Goal: Feedback & Contribution: Contribute content

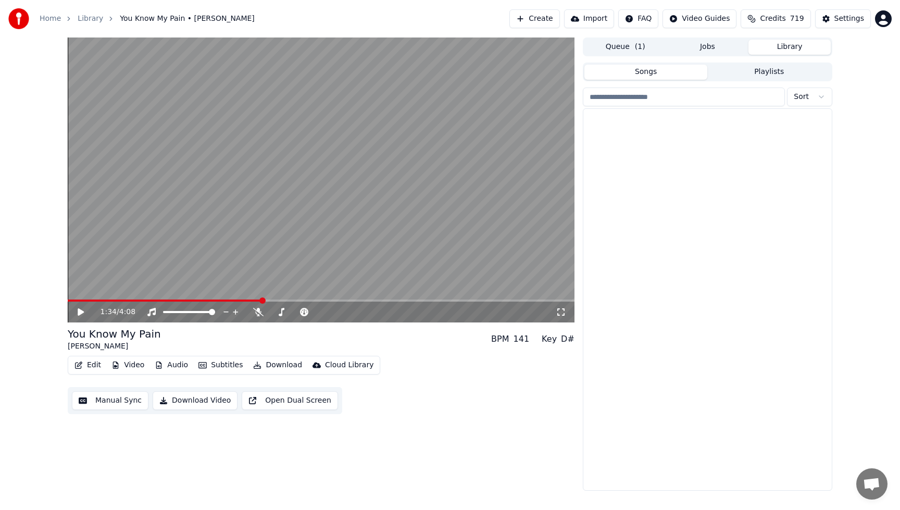
scroll to position [521, 0]
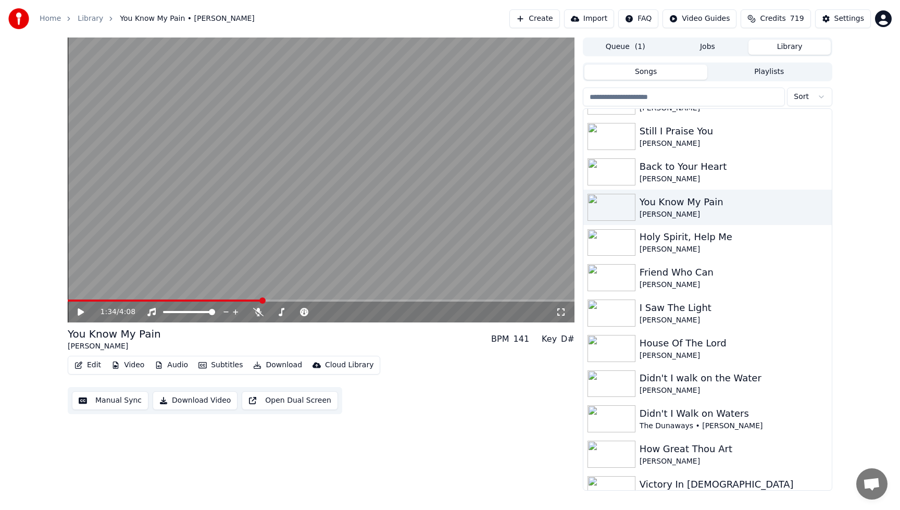
click at [852, 434] on div "1:34 / 4:08 You Know My Pain [PERSON_NAME] BPM 141 Key D# Edit Video Audio Subt…" at bounding box center [450, 264] width 900 height 453
click at [714, 482] on div "Victory In [DEMOGRAPHIC_DATA]" at bounding box center [729, 484] width 178 height 15
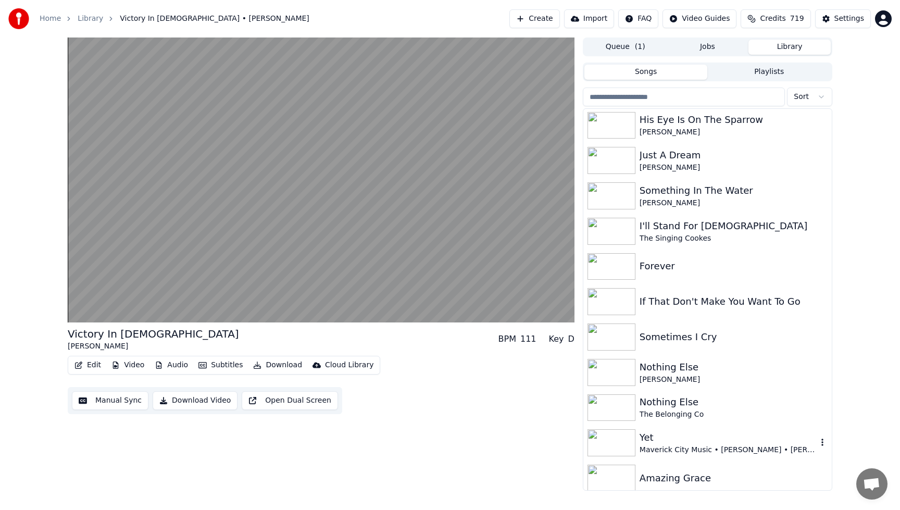
scroll to position [4043, 0]
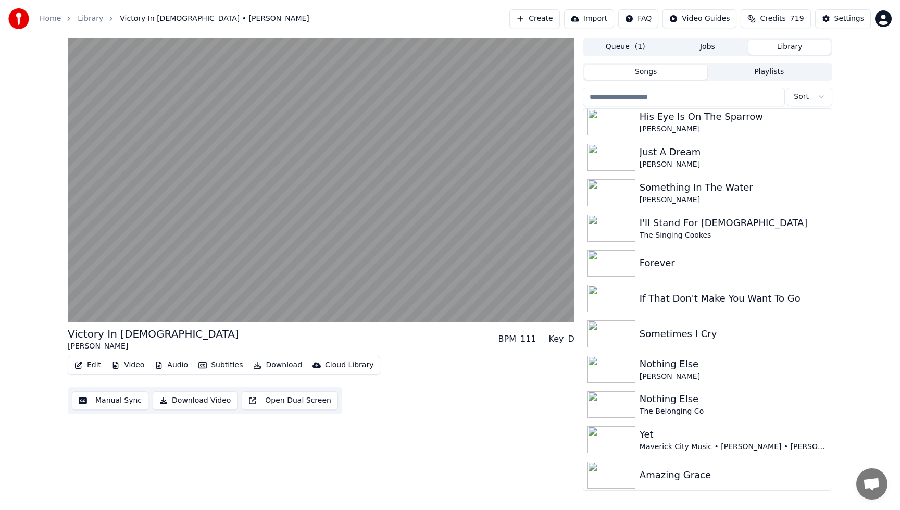
click at [751, 73] on button "Playlists" at bounding box center [768, 72] width 123 height 15
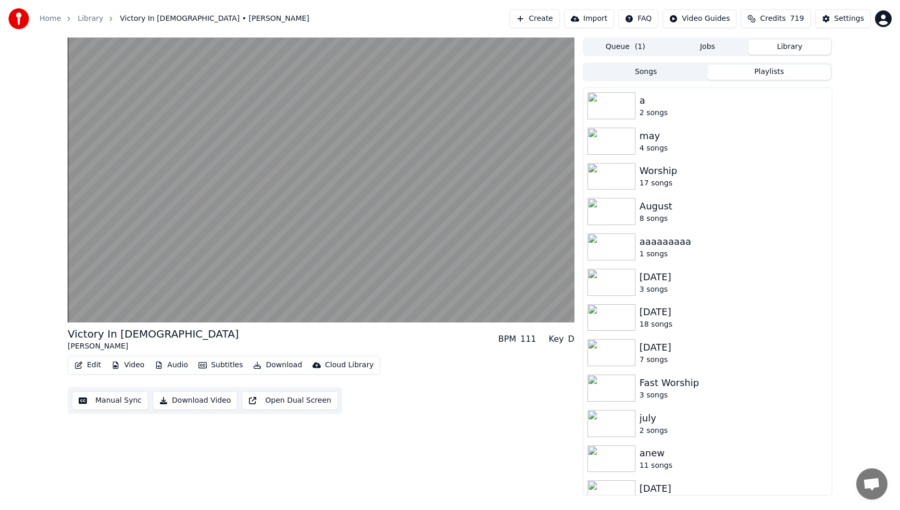
click at [658, 74] on button "Songs" at bounding box center [646, 72] width 123 height 15
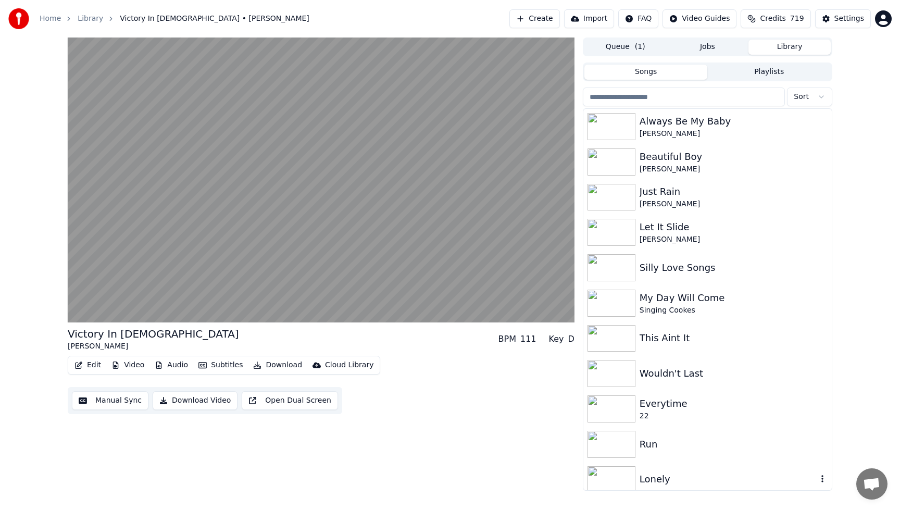
click at [658, 476] on div "Lonely" at bounding box center [729, 479] width 178 height 15
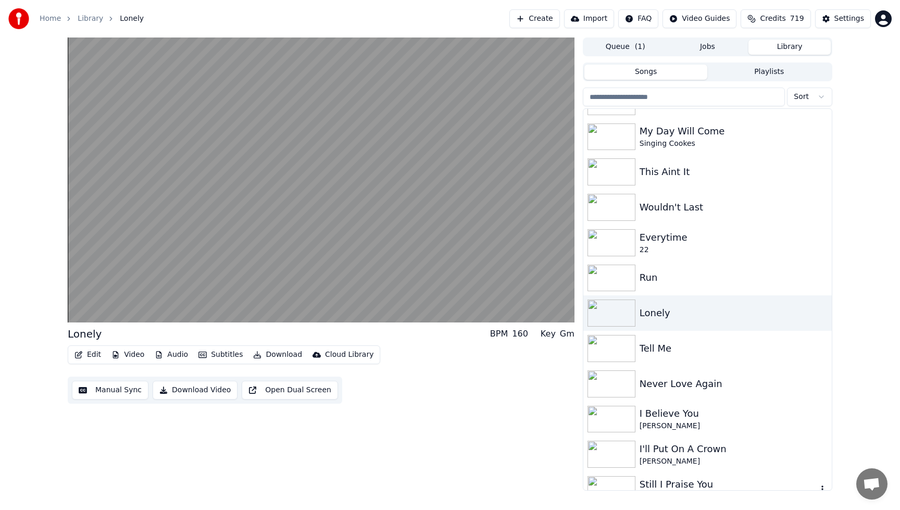
scroll to position [188, 0]
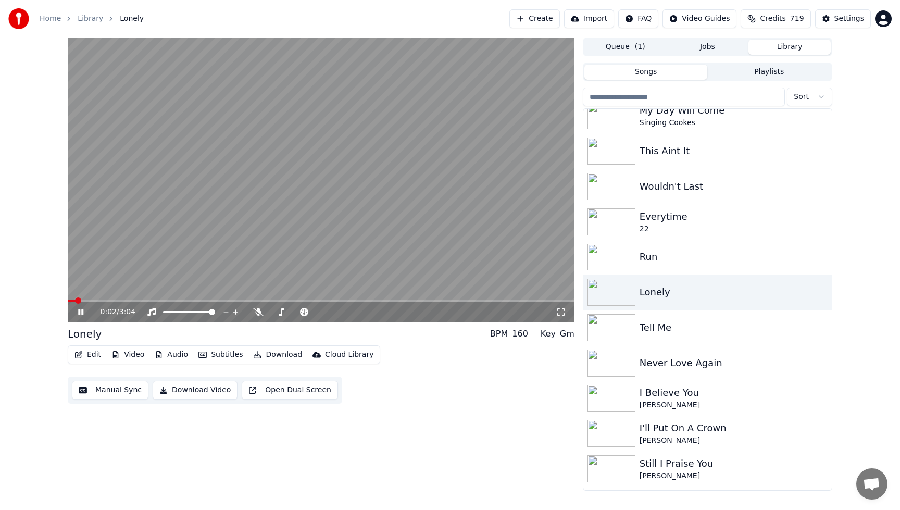
click at [452, 266] on video at bounding box center [321, 180] width 507 height 285
click at [540, 18] on button "Create" at bounding box center [534, 18] width 51 height 19
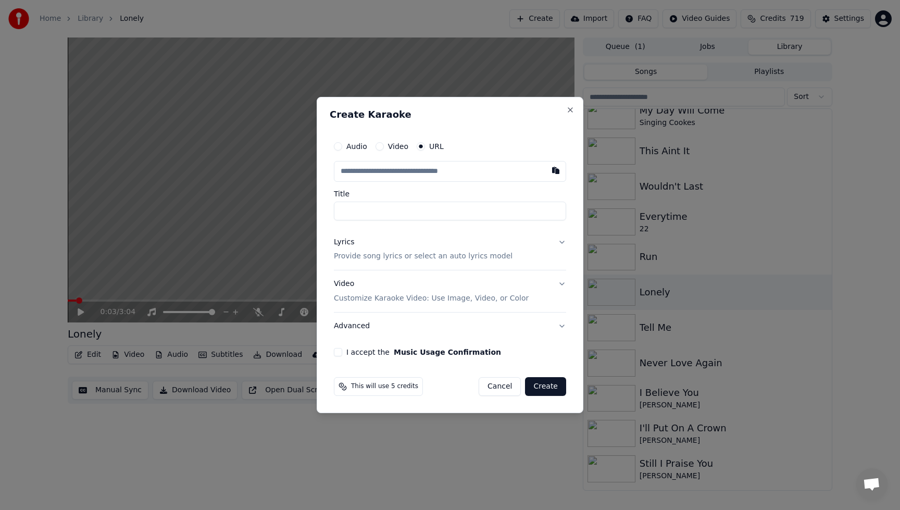
click at [342, 147] on button "Audio" at bounding box center [338, 146] width 8 height 8
click at [378, 173] on div "Choose File" at bounding box center [363, 171] width 58 height 19
type input "**********"
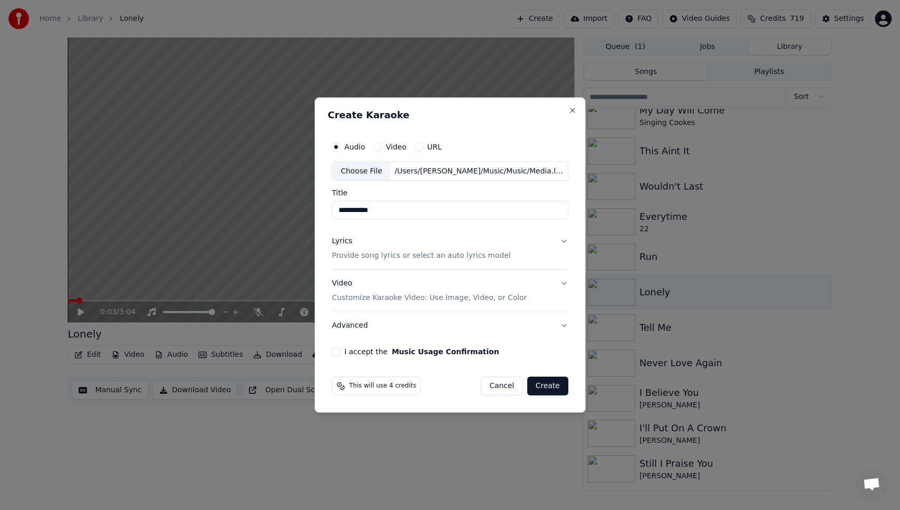
click at [338, 351] on button "I accept the Music Usage Confirmation" at bounding box center [336, 351] width 8 height 8
click at [537, 387] on button "Create" at bounding box center [547, 386] width 41 height 19
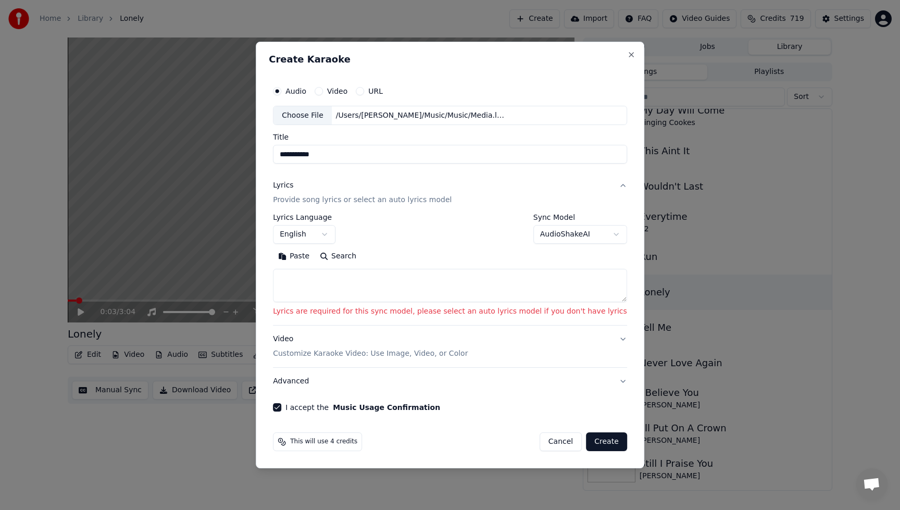
click at [414, 272] on textarea at bounding box center [450, 285] width 354 height 33
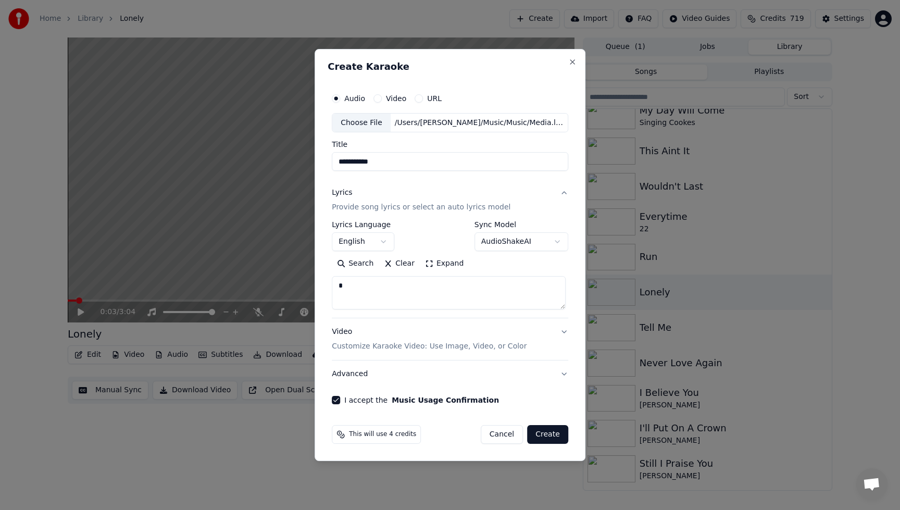
type textarea "*"
click at [549, 433] on button "Create" at bounding box center [547, 434] width 41 height 19
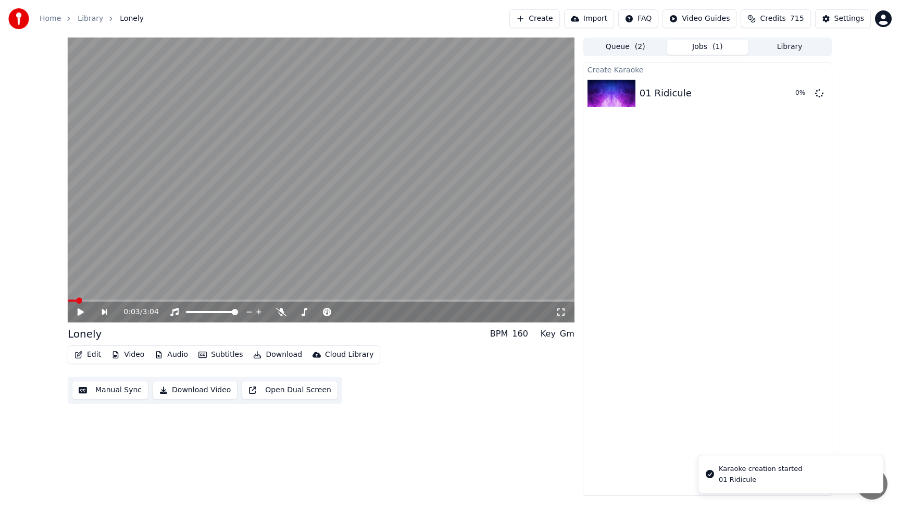
click at [535, 19] on button "Create" at bounding box center [534, 18] width 51 height 19
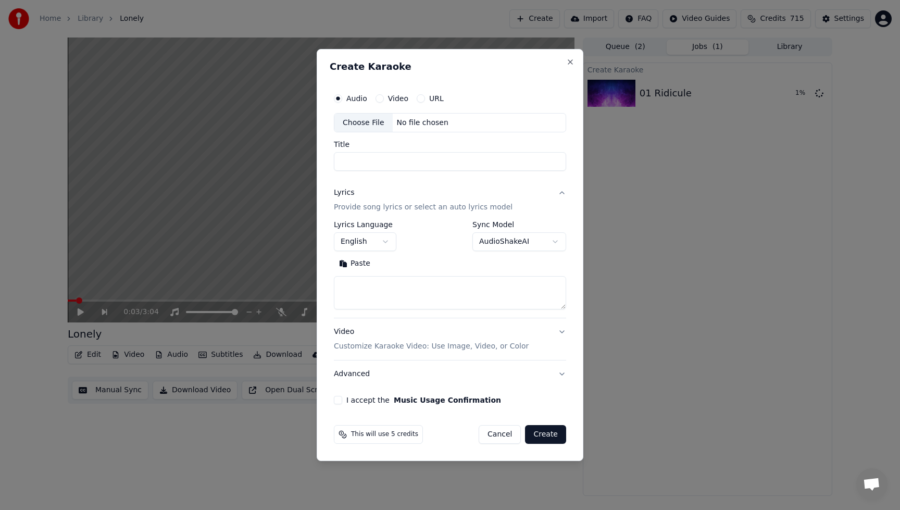
click at [361, 125] on div "Choose File" at bounding box center [363, 123] width 58 height 19
type input "**********"
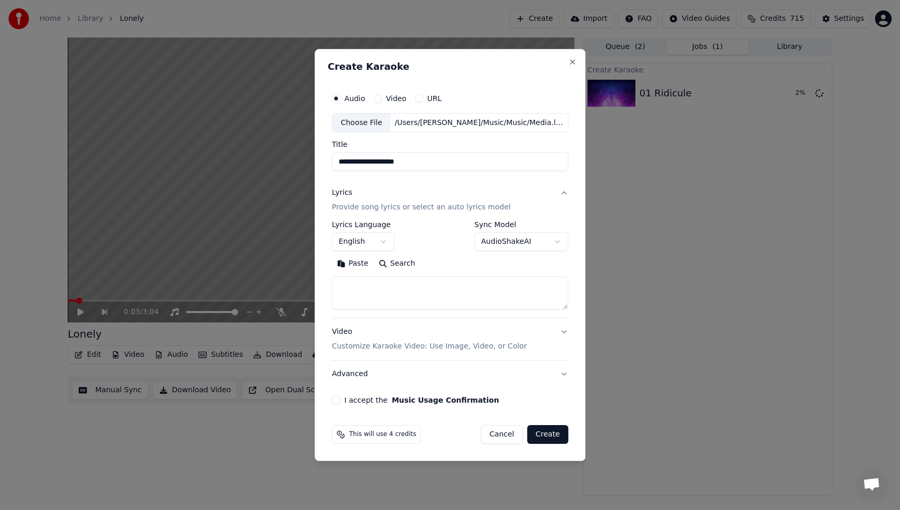
click at [340, 400] on button "I accept the Music Usage Confirmation" at bounding box center [336, 400] width 8 height 8
click at [394, 293] on textarea at bounding box center [450, 293] width 237 height 33
type textarea "*"
click at [552, 430] on button "Create" at bounding box center [547, 434] width 41 height 19
select select
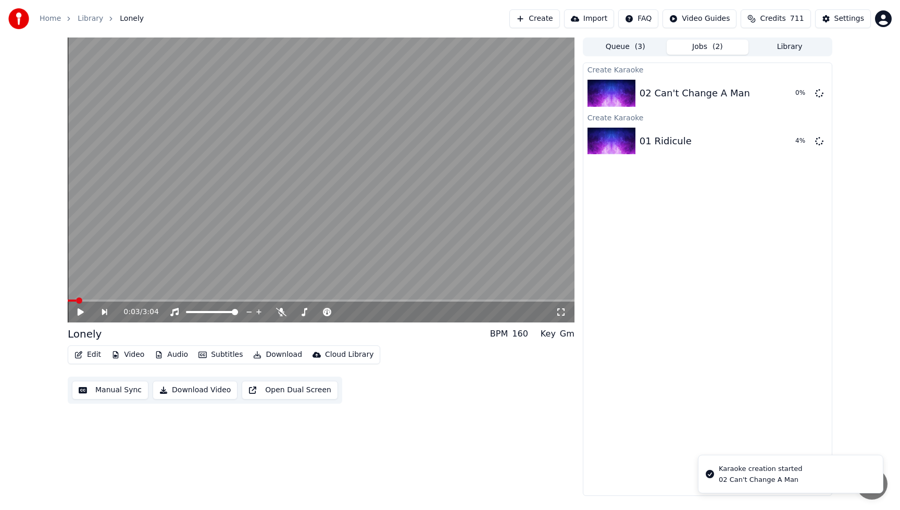
click at [542, 19] on button "Create" at bounding box center [534, 18] width 51 height 19
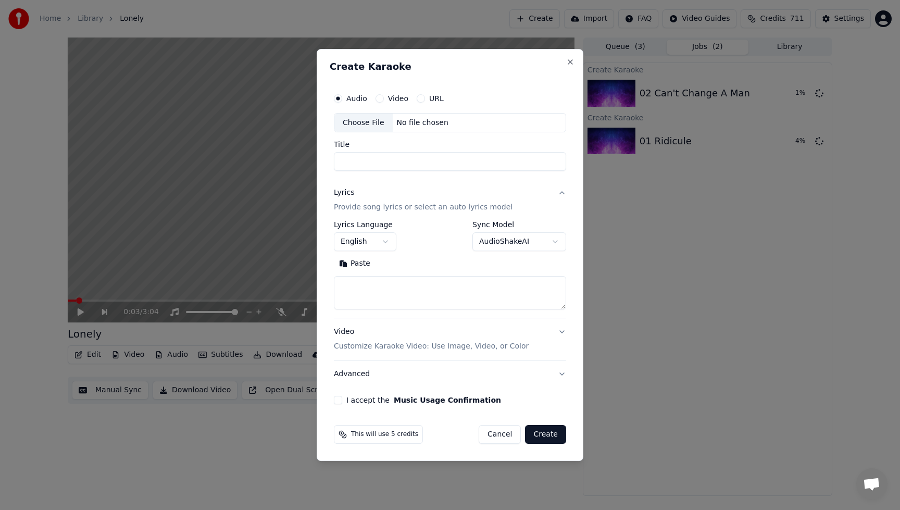
click at [359, 124] on div "Choose File" at bounding box center [363, 123] width 58 height 19
type input "**********"
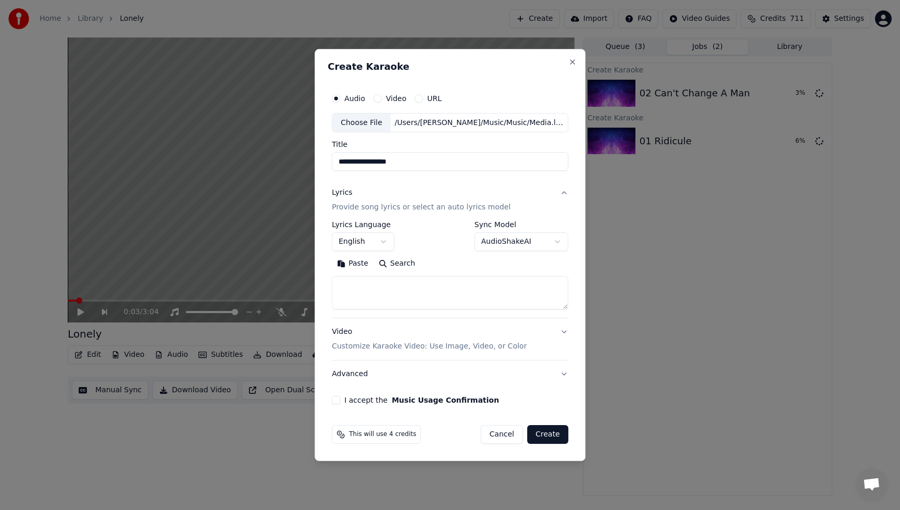
click at [338, 403] on button "I accept the Music Usage Confirmation" at bounding box center [336, 400] width 8 height 8
click at [378, 292] on textarea at bounding box center [450, 293] width 237 height 33
type textarea "*"
click at [543, 434] on button "Create" at bounding box center [547, 434] width 41 height 19
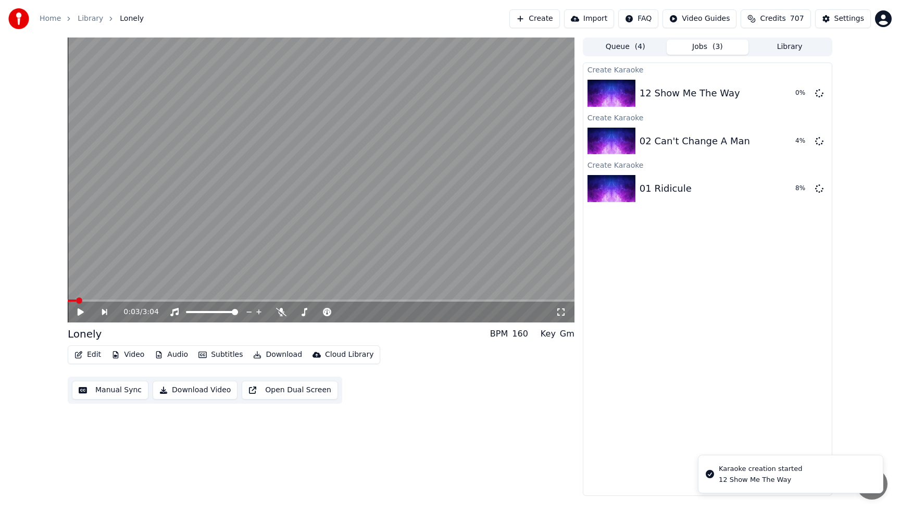
click at [540, 18] on button "Create" at bounding box center [534, 18] width 51 height 19
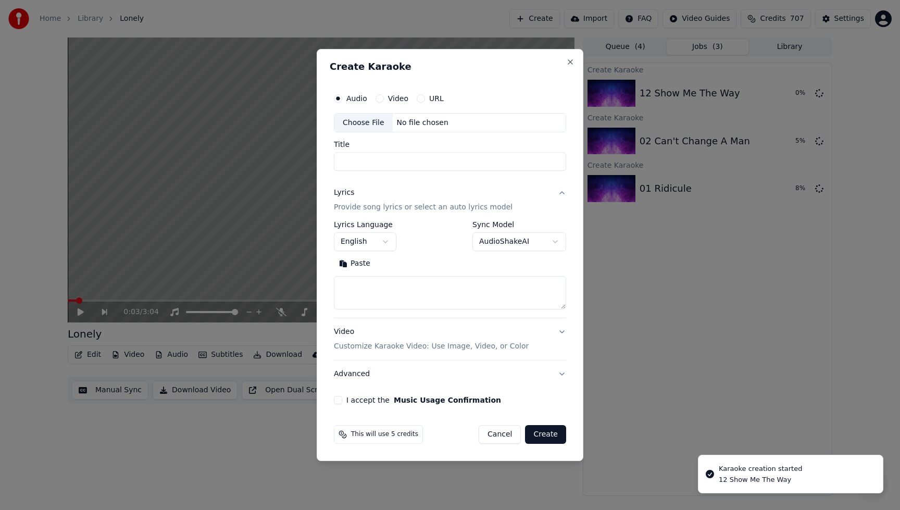
click at [361, 125] on div "Choose File" at bounding box center [363, 123] width 58 height 19
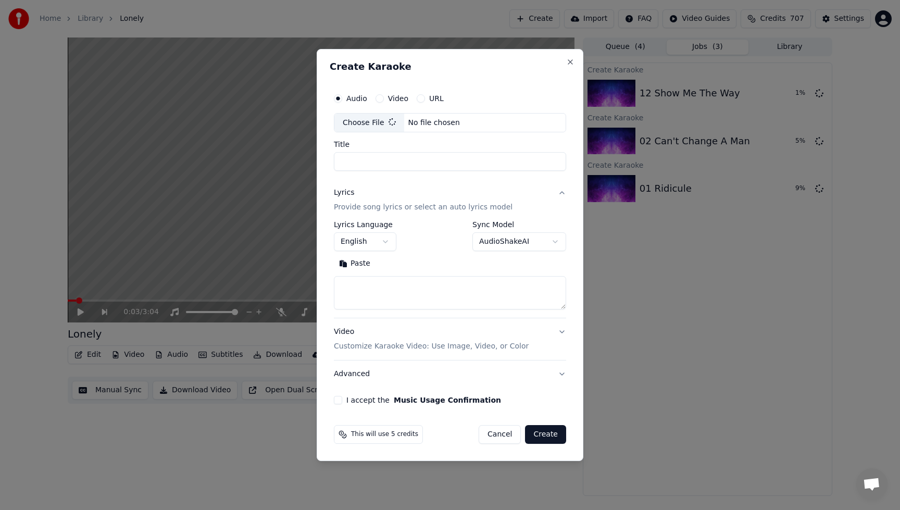
type input "**********"
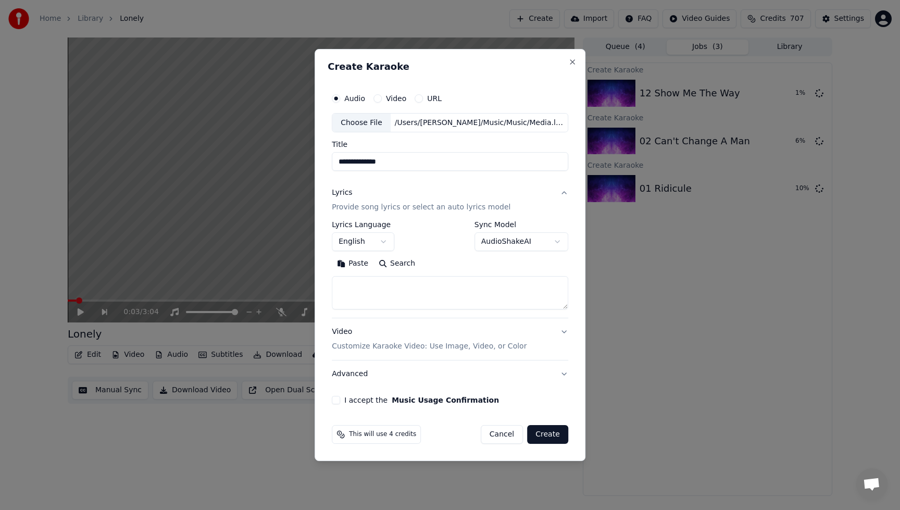
click at [342, 404] on div "I accept the Music Usage Confirmation" at bounding box center [450, 400] width 237 height 8
click at [340, 402] on button "I accept the Music Usage Confirmation" at bounding box center [336, 400] width 8 height 8
click at [392, 290] on textarea at bounding box center [450, 293] width 237 height 33
type textarea "*"
click at [543, 437] on button "Create" at bounding box center [547, 434] width 41 height 19
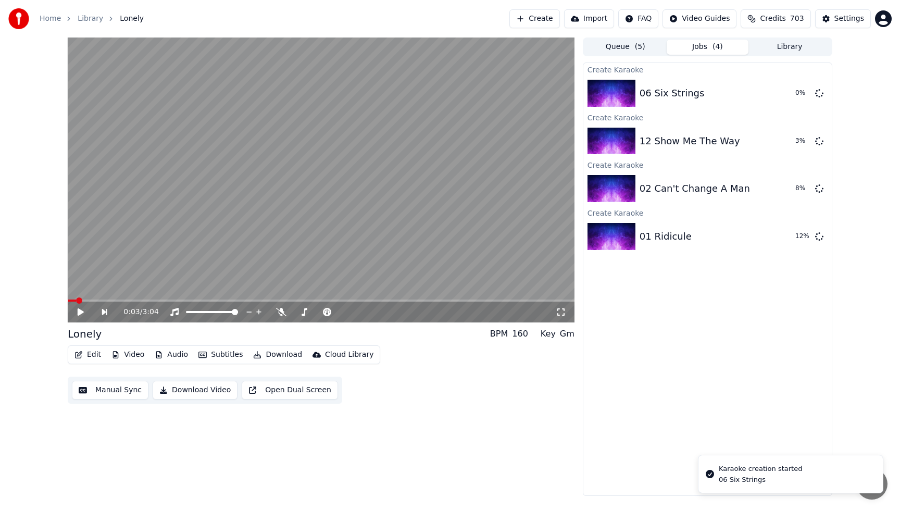
click at [538, 16] on button "Create" at bounding box center [534, 18] width 51 height 19
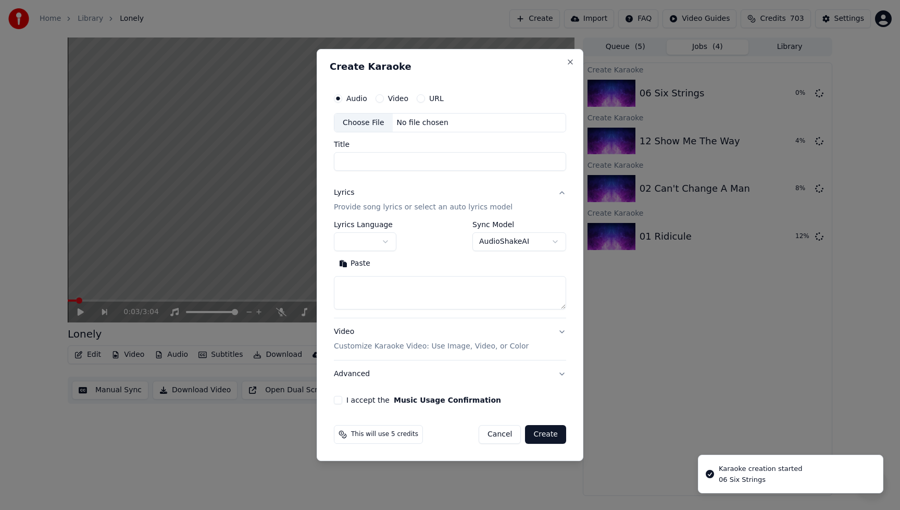
click at [364, 124] on div "Choose File" at bounding box center [363, 123] width 58 height 19
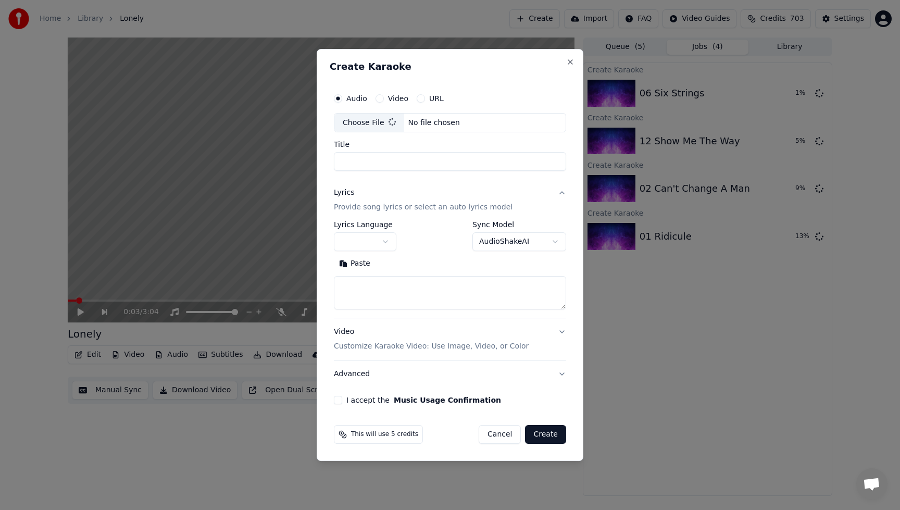
type input "**********"
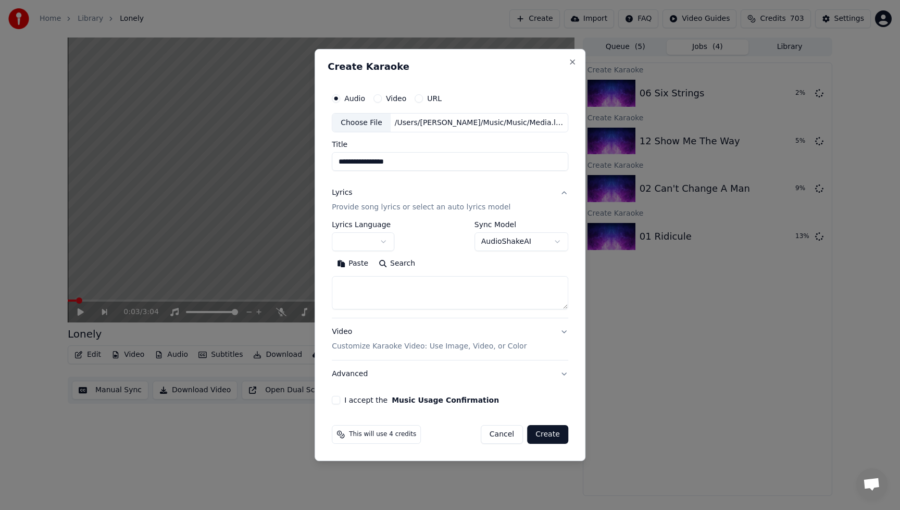
click at [340, 400] on button "I accept the Music Usage Confirmation" at bounding box center [336, 400] width 8 height 8
click at [385, 294] on textarea at bounding box center [450, 293] width 237 height 33
type textarea "*"
click at [542, 432] on button "Create" at bounding box center [547, 434] width 41 height 19
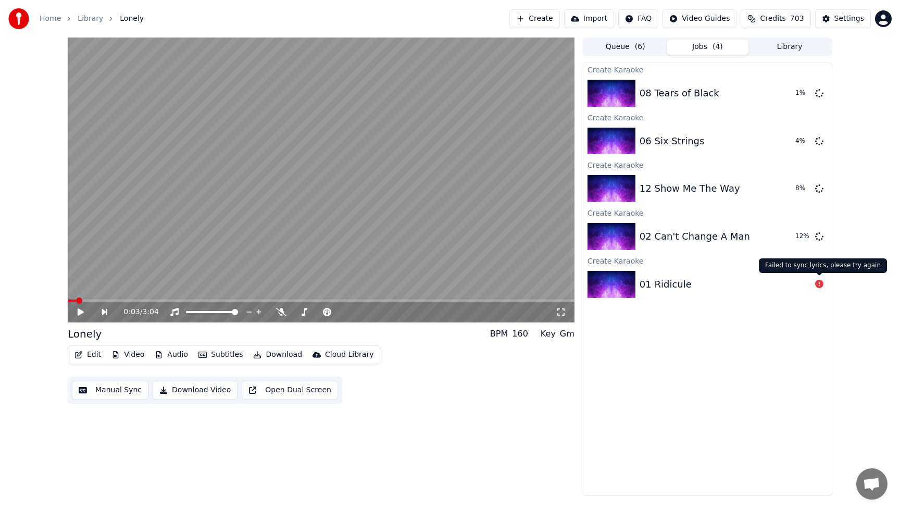
click at [820, 283] on icon at bounding box center [819, 284] width 8 height 8
click at [808, 282] on div "01 Ridicule" at bounding box center [725, 284] width 171 height 15
click at [826, 282] on div at bounding box center [819, 284] width 17 height 13
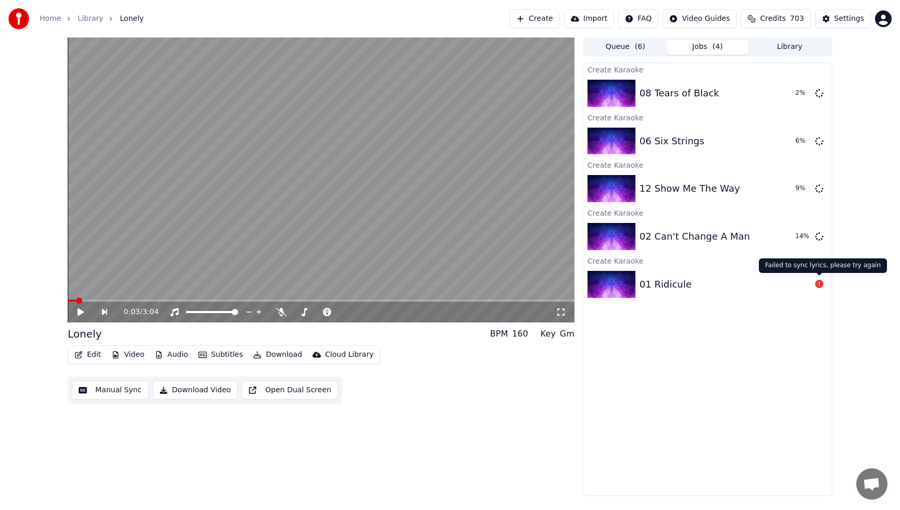
click at [822, 282] on icon at bounding box center [819, 284] width 8 height 8
click at [543, 19] on button "Create" at bounding box center [534, 18] width 51 height 19
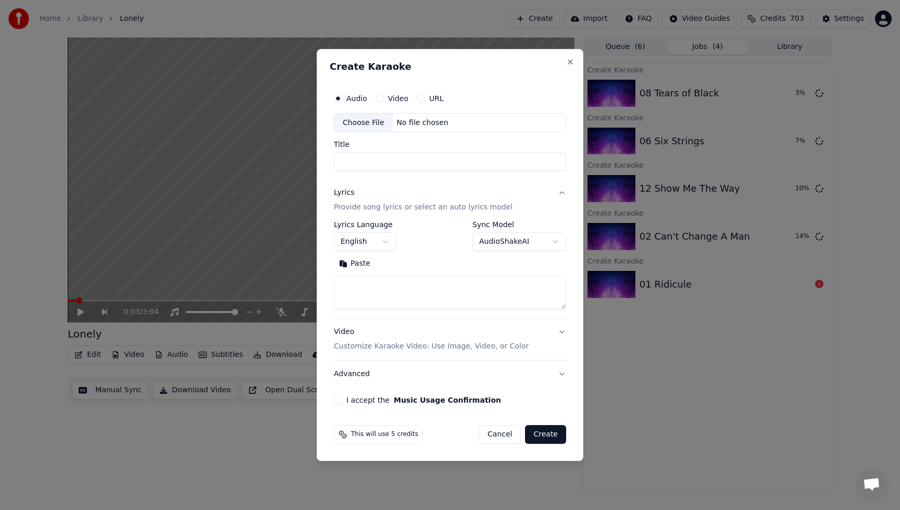
click at [380, 125] on div "Choose File" at bounding box center [363, 123] width 58 height 19
type input "**********"
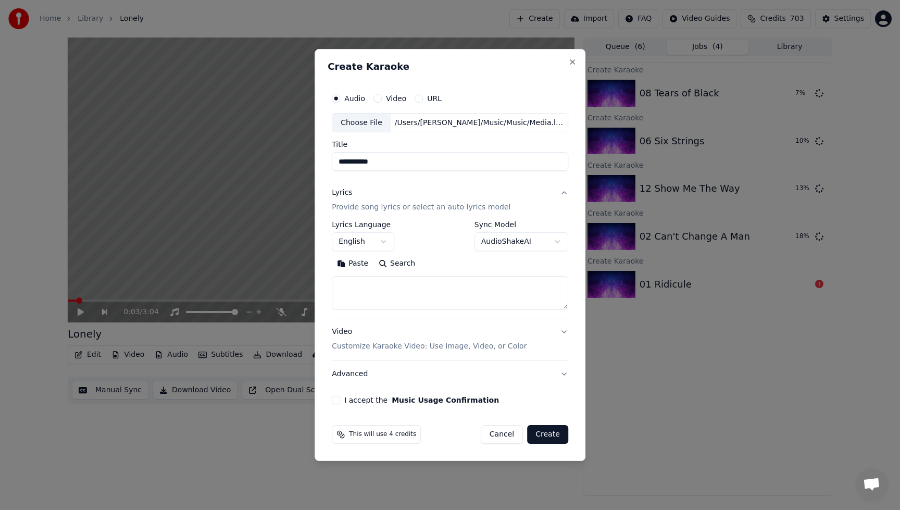
click at [369, 288] on textarea at bounding box center [450, 293] width 237 height 33
type textarea "*"
click at [343, 401] on div "I accept the Music Usage Confirmation" at bounding box center [450, 400] width 237 height 8
click at [337, 400] on button "I accept the Music Usage Confirmation" at bounding box center [336, 400] width 8 height 8
click at [540, 434] on button "Create" at bounding box center [547, 434] width 41 height 19
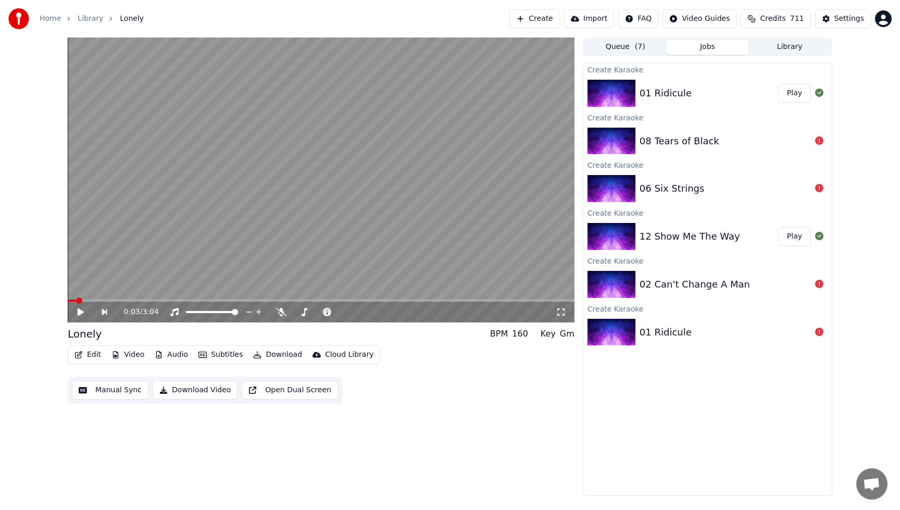
click at [792, 92] on button "Play" at bounding box center [794, 93] width 33 height 19
click at [281, 310] on icon at bounding box center [281, 312] width 10 height 8
click at [283, 346] on div "Edit Video Audio Subtitles Download Cloud Library" at bounding box center [224, 354] width 313 height 19
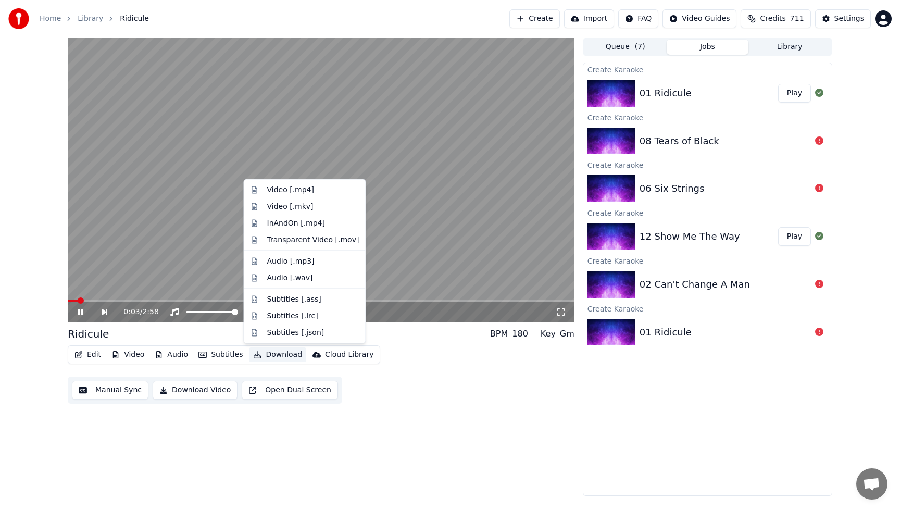
click at [283, 358] on button "Download" at bounding box center [277, 354] width 57 height 15
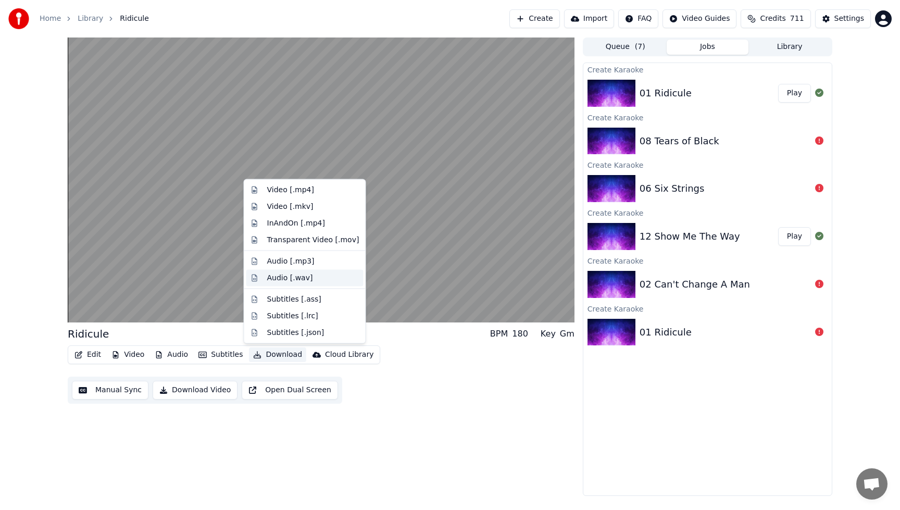
click at [277, 279] on div "Audio [.wav]" at bounding box center [290, 277] width 46 height 10
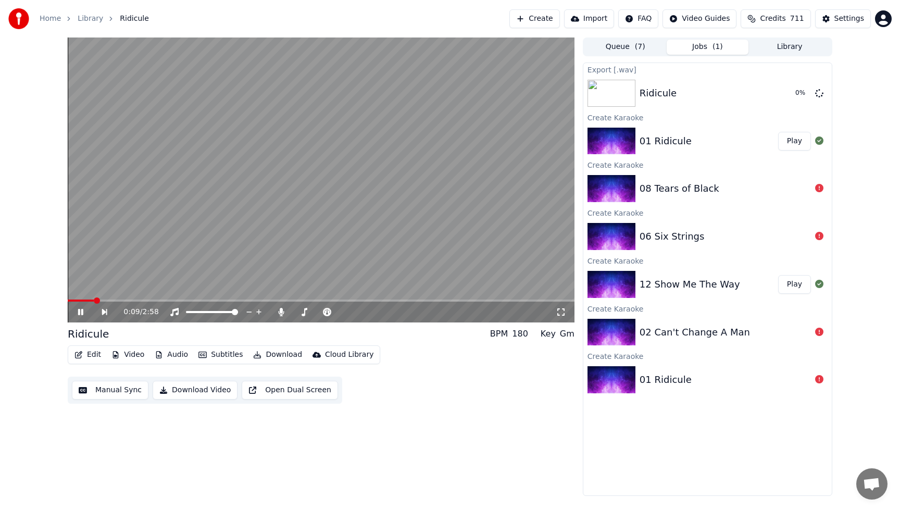
click at [787, 44] on button "Library" at bounding box center [790, 47] width 82 height 15
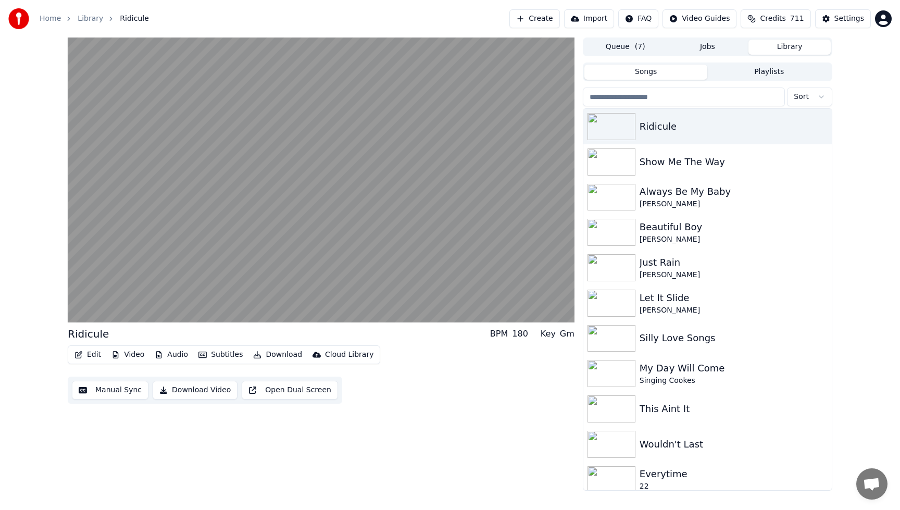
click at [716, 52] on button "Jobs" at bounding box center [708, 47] width 82 height 15
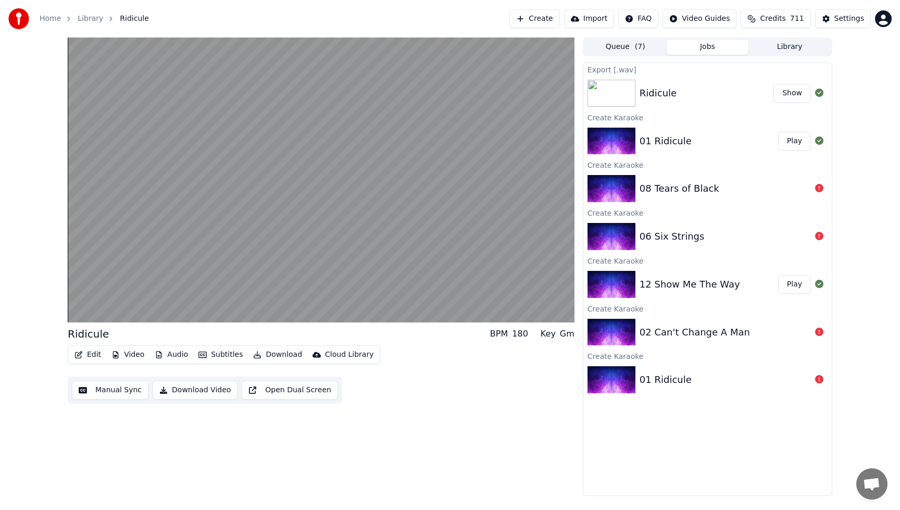
click at [802, 287] on button "Play" at bounding box center [794, 284] width 33 height 19
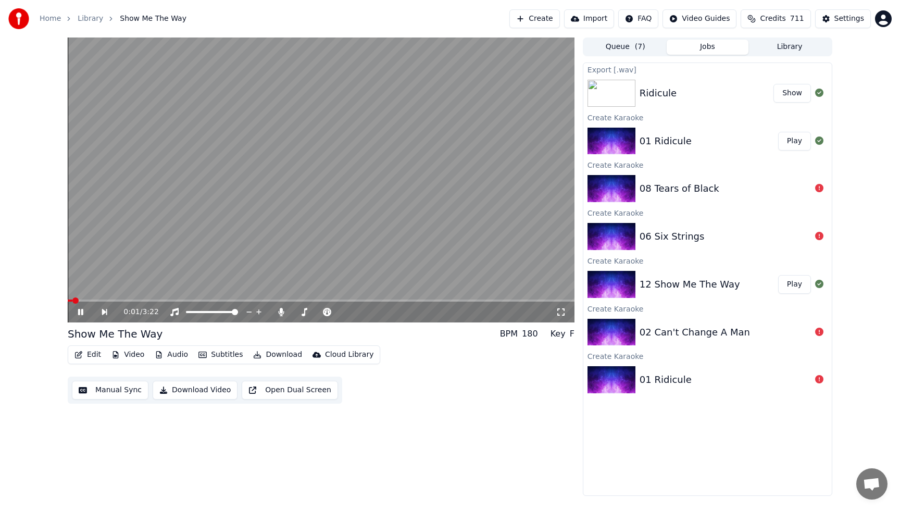
click at [283, 354] on button "Download" at bounding box center [277, 354] width 57 height 15
click at [218, 339] on div "Show Me The Way BPM 180 Key F" at bounding box center [321, 334] width 507 height 15
click at [287, 355] on button "Download" at bounding box center [277, 354] width 57 height 15
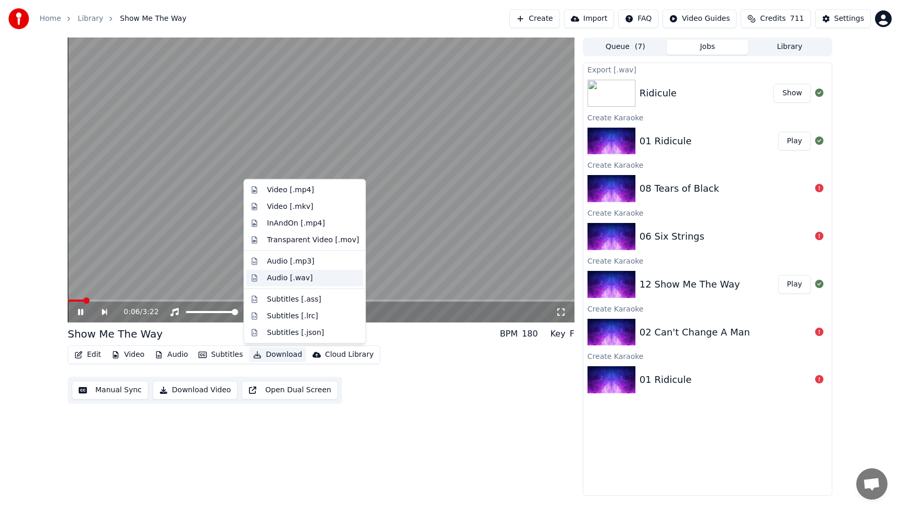
click at [284, 280] on div "Audio [.wav]" at bounding box center [290, 277] width 46 height 10
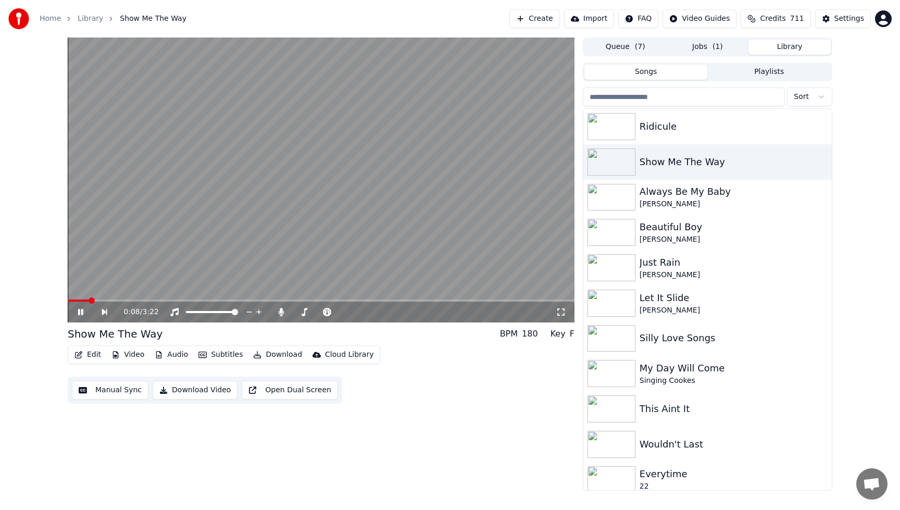
click at [799, 47] on button "Library" at bounding box center [790, 47] width 82 height 15
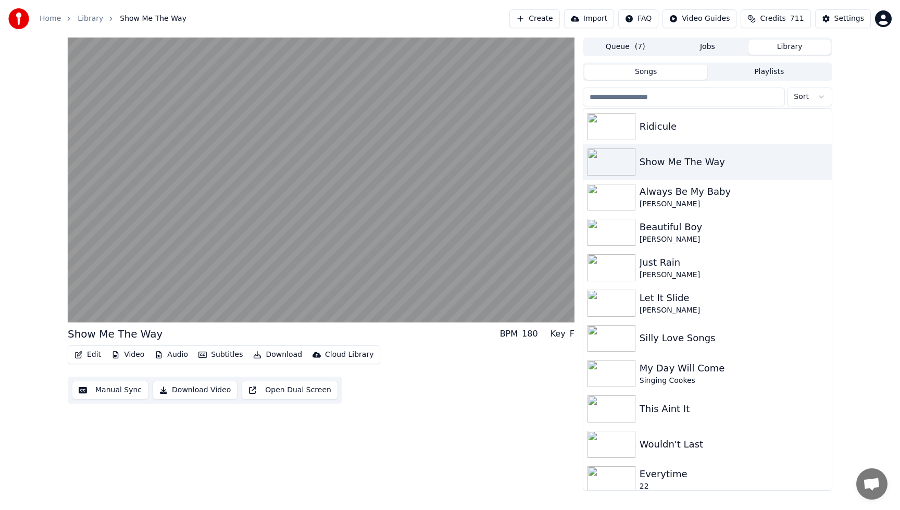
click at [702, 45] on button "Jobs" at bounding box center [708, 47] width 82 height 15
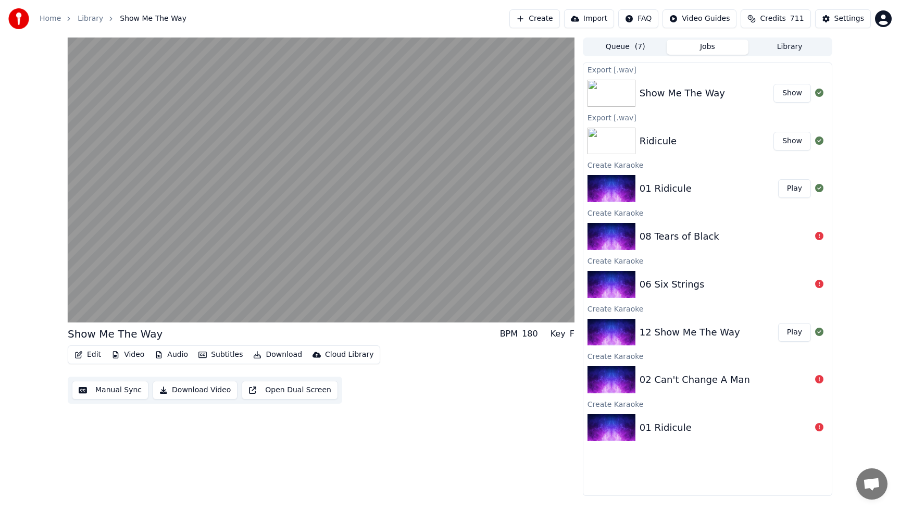
click at [732, 239] on div "08 Tears of Black" at bounding box center [725, 236] width 171 height 15
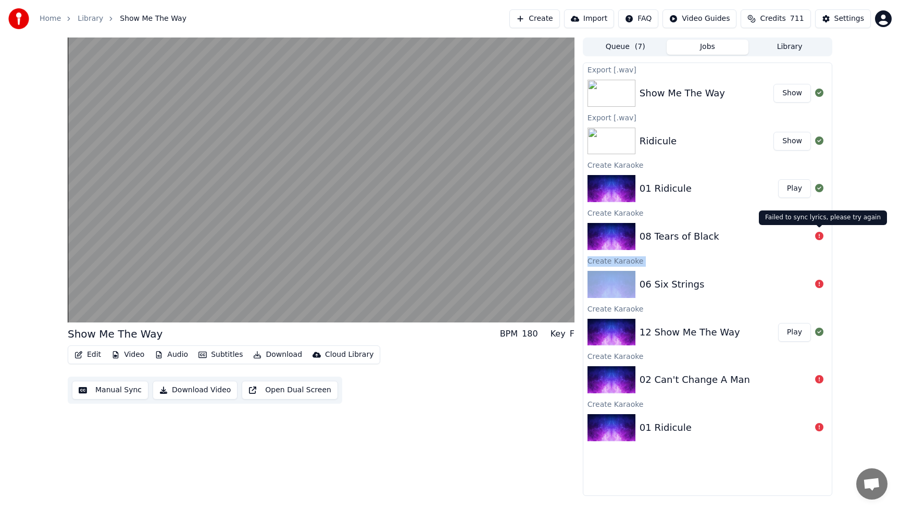
click at [817, 235] on icon at bounding box center [819, 236] width 8 height 8
click at [809, 236] on div "08 Tears of Black" at bounding box center [725, 236] width 171 height 15
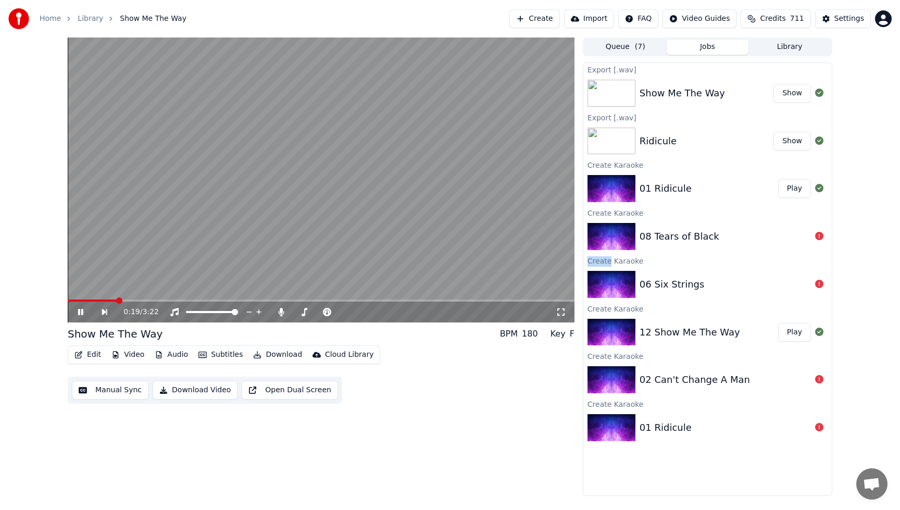
click at [237, 238] on video at bounding box center [321, 180] width 507 height 285
click at [545, 14] on button "Create" at bounding box center [534, 18] width 51 height 19
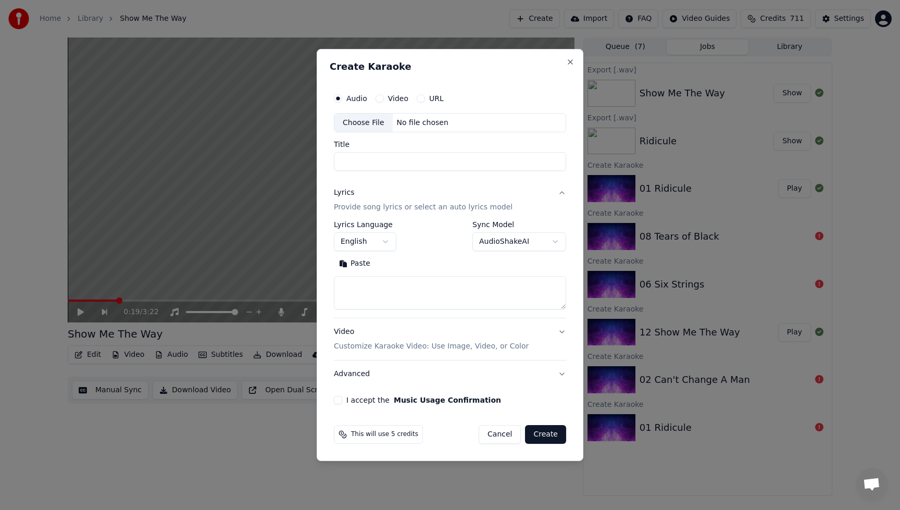
click at [367, 123] on div "Choose File" at bounding box center [363, 123] width 58 height 19
type input "**********"
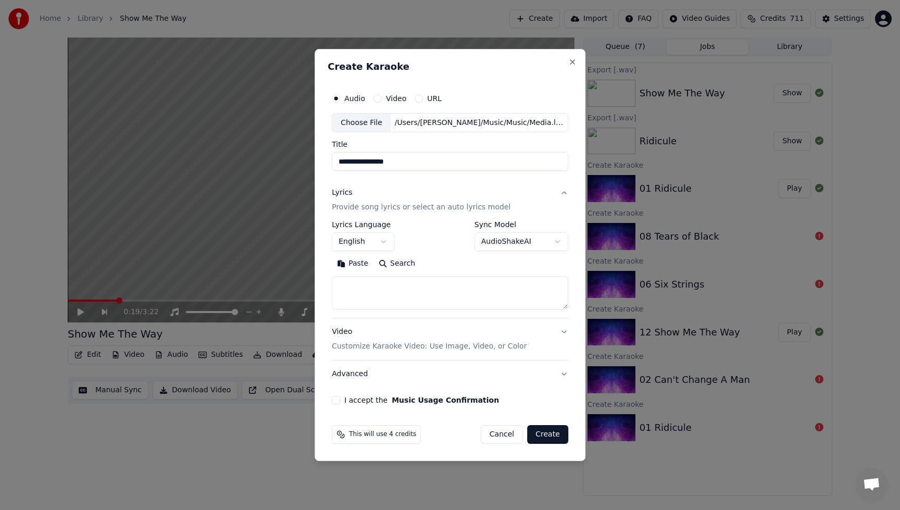
click at [340, 399] on button "I accept the Music Usage Confirmation" at bounding box center [336, 400] width 8 height 8
click at [355, 283] on textarea at bounding box center [450, 293] width 237 height 33
type textarea "*"
click at [540, 432] on button "Create" at bounding box center [547, 434] width 41 height 19
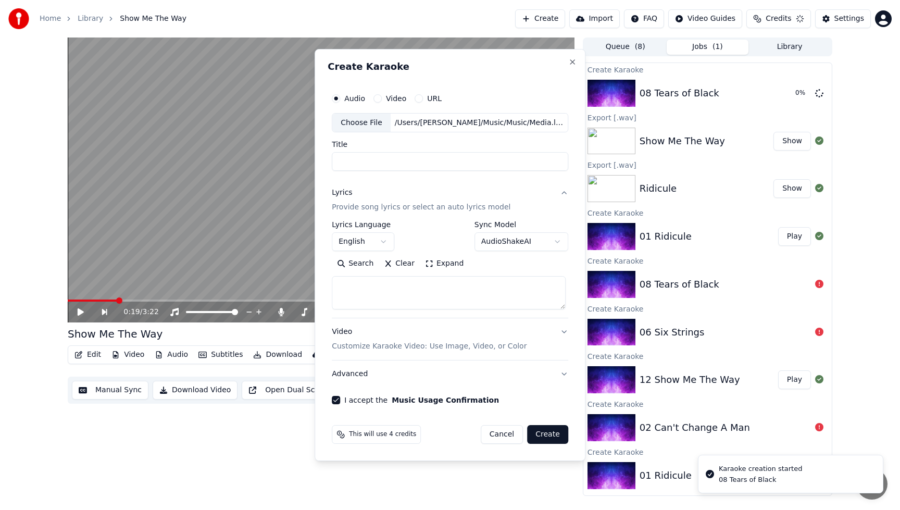
select select
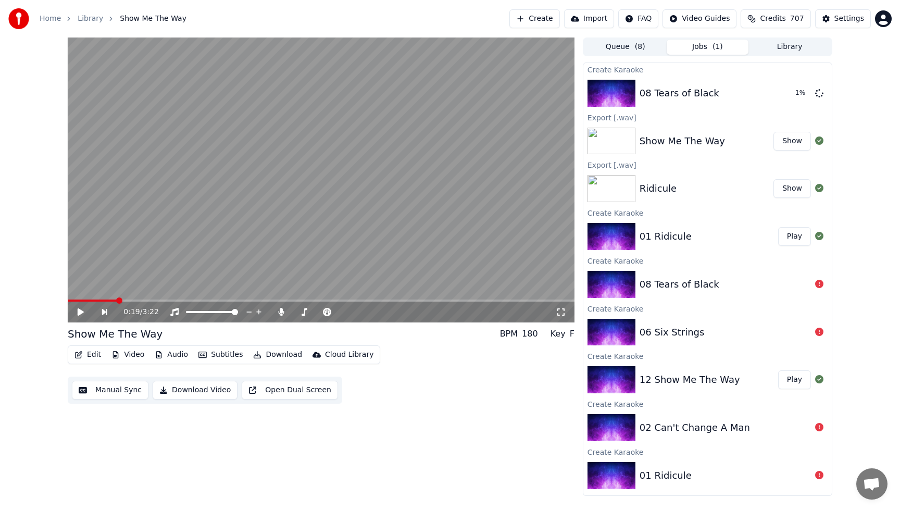
click at [548, 19] on button "Create" at bounding box center [534, 18] width 51 height 19
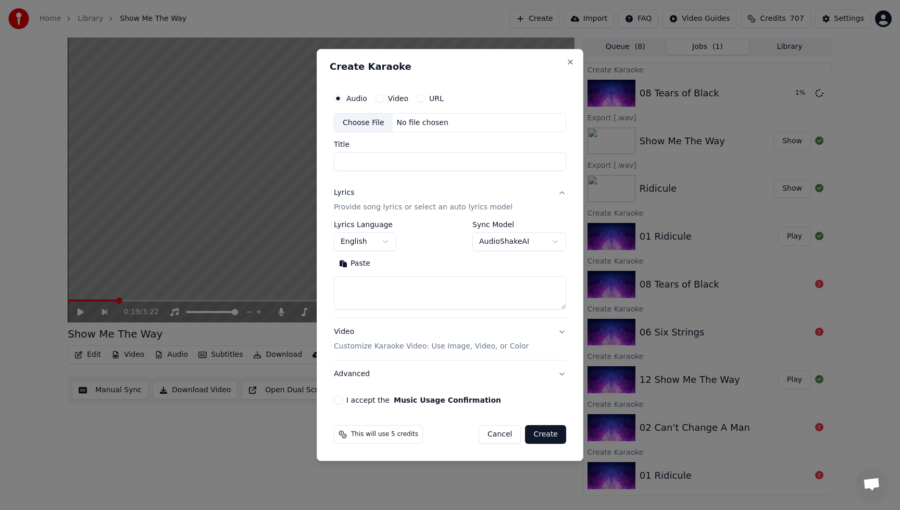
click at [370, 122] on div "Choose File" at bounding box center [363, 123] width 58 height 19
type input "**********"
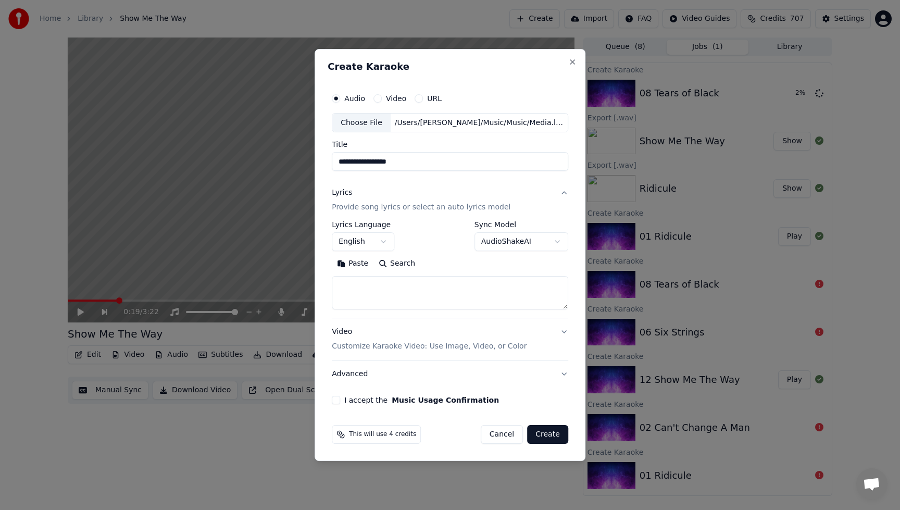
click at [366, 284] on textarea at bounding box center [450, 293] width 237 height 33
type textarea "*"
click at [340, 399] on button "I accept the Music Usage Confirmation" at bounding box center [336, 400] width 8 height 8
click at [551, 436] on button "Create" at bounding box center [547, 434] width 41 height 19
select select
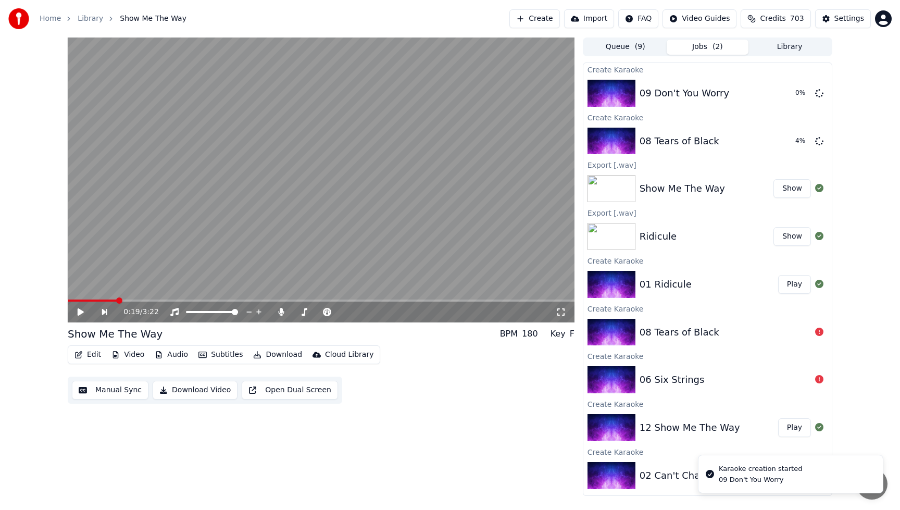
click at [793, 46] on button "Library" at bounding box center [790, 47] width 82 height 15
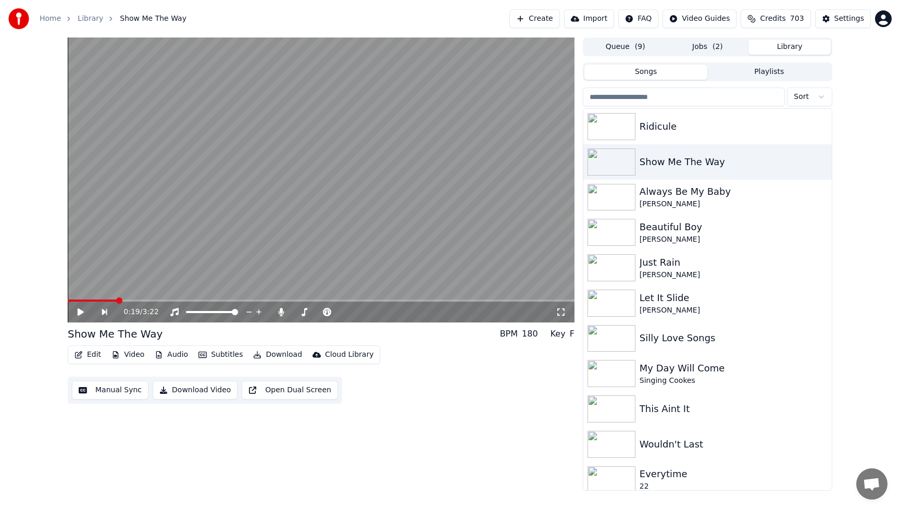
click at [707, 48] on button "Jobs ( 2 )" at bounding box center [708, 47] width 82 height 15
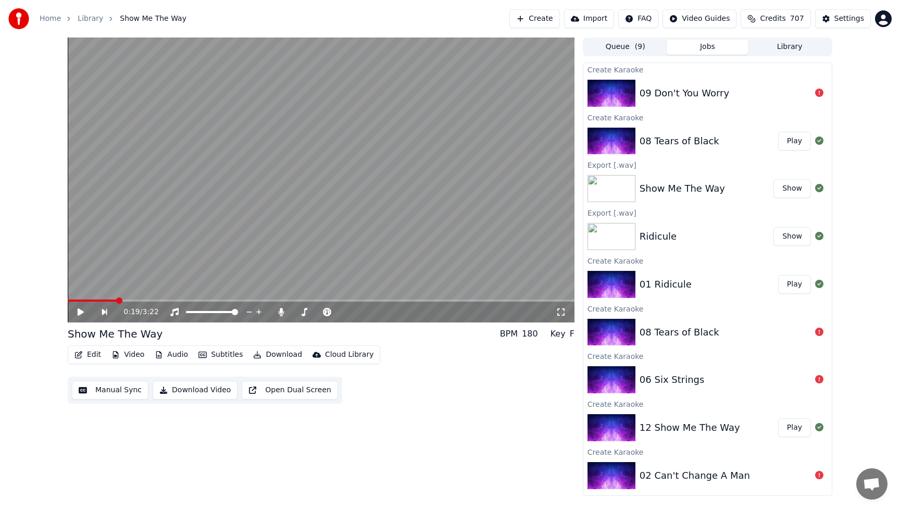
click at [794, 141] on button "Play" at bounding box center [794, 141] width 33 height 19
click at [289, 358] on button "Download" at bounding box center [277, 354] width 57 height 15
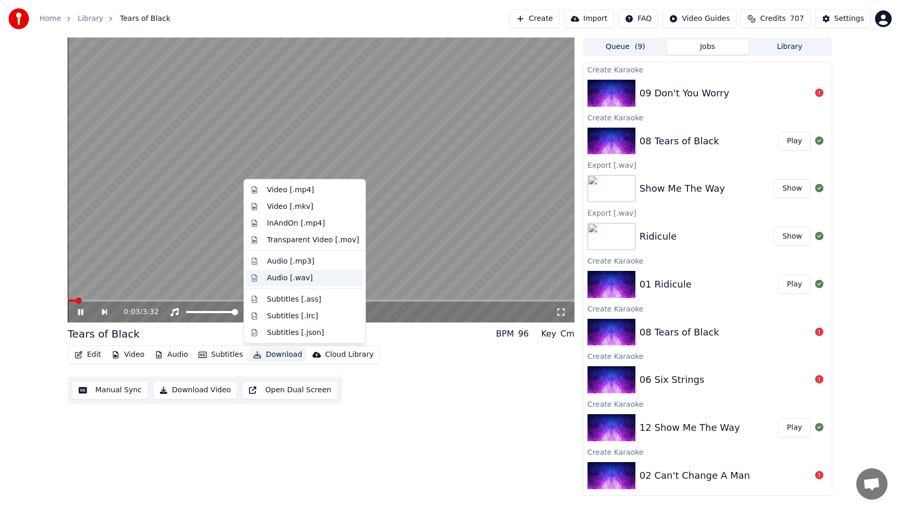
click at [289, 280] on div "Audio [.wav]" at bounding box center [290, 277] width 46 height 10
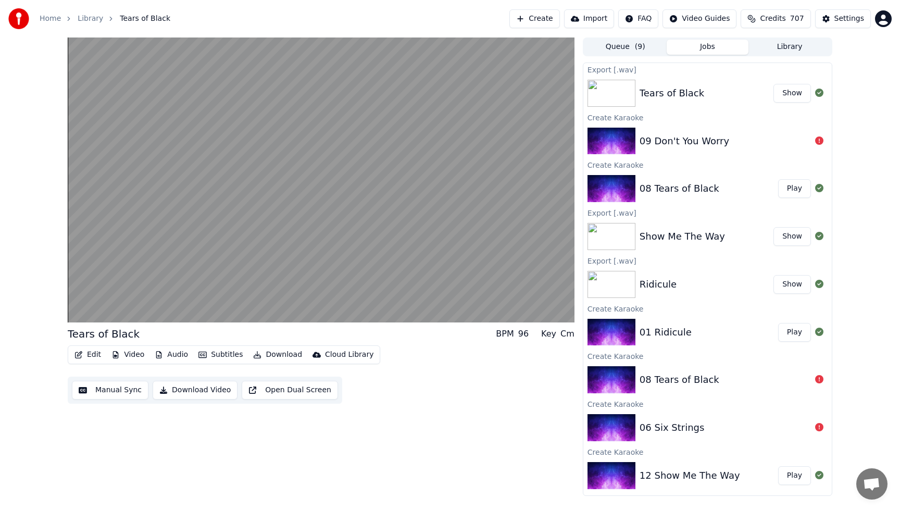
click at [551, 19] on button "Create" at bounding box center [534, 18] width 51 height 19
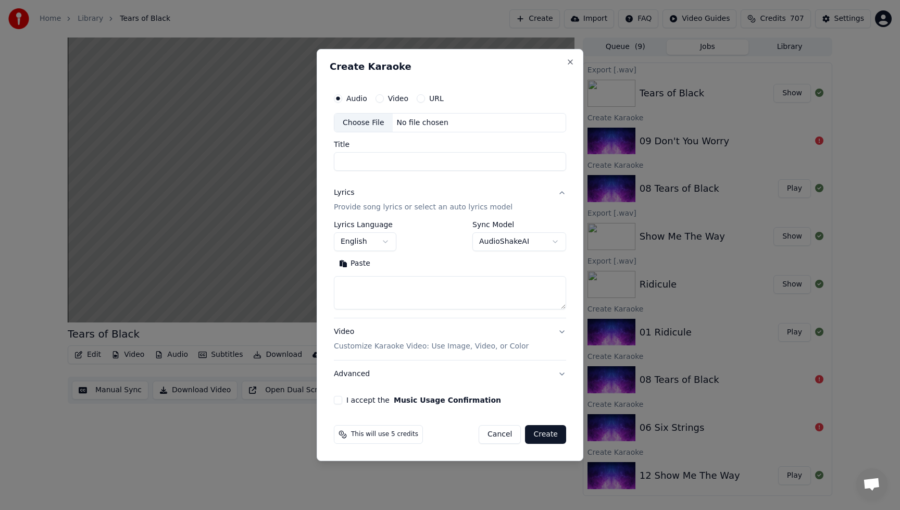
click at [357, 121] on div "Choose File" at bounding box center [363, 123] width 58 height 19
type input "**********"
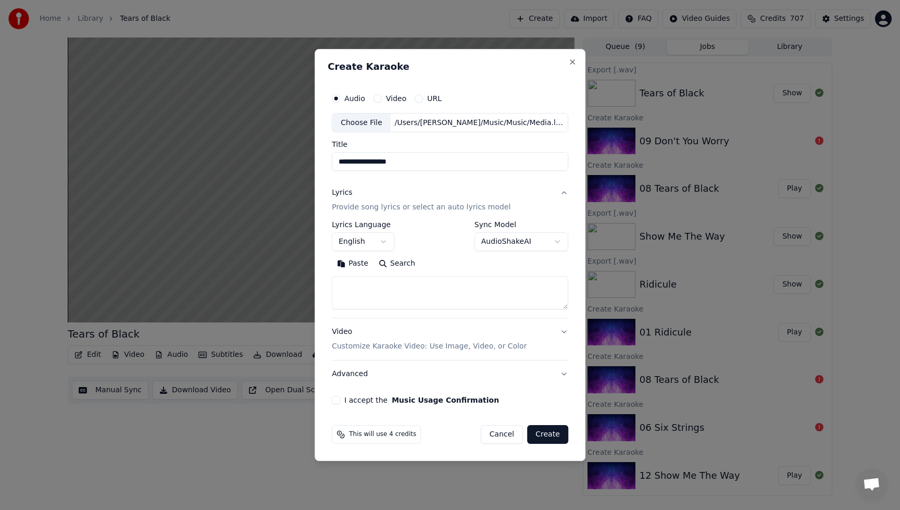
click at [356, 300] on textarea at bounding box center [450, 293] width 237 height 33
type textarea "*"
click at [335, 397] on button "I accept the Music Usage Confirmation" at bounding box center [336, 400] width 8 height 8
click at [545, 436] on button "Create" at bounding box center [547, 434] width 41 height 19
select select
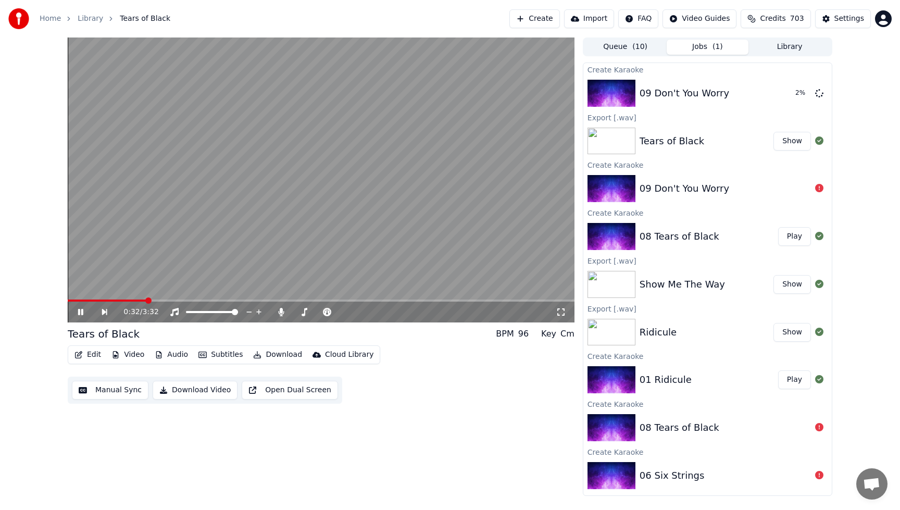
click at [342, 209] on video at bounding box center [321, 180] width 507 height 285
click at [788, 143] on button "Show" at bounding box center [793, 141] width 38 height 19
click at [791, 92] on button "Play" at bounding box center [794, 93] width 33 height 19
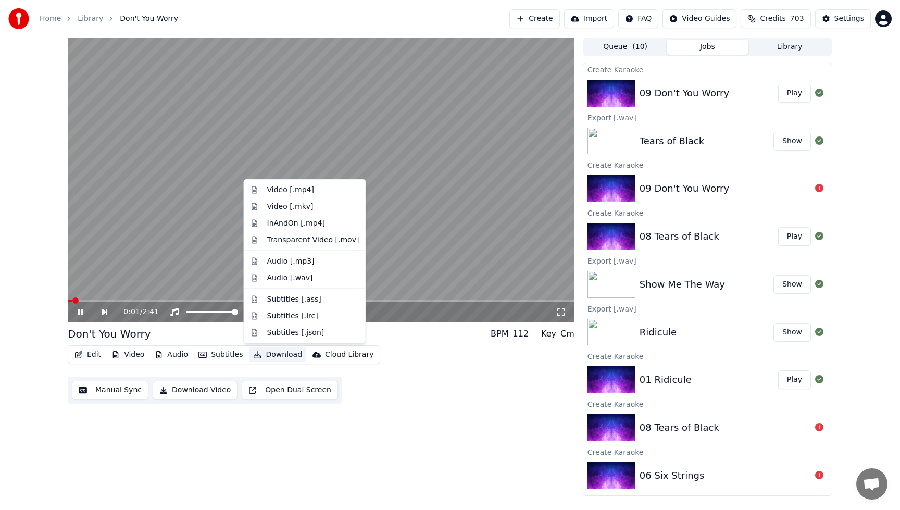
click at [281, 356] on button "Download" at bounding box center [277, 354] width 57 height 15
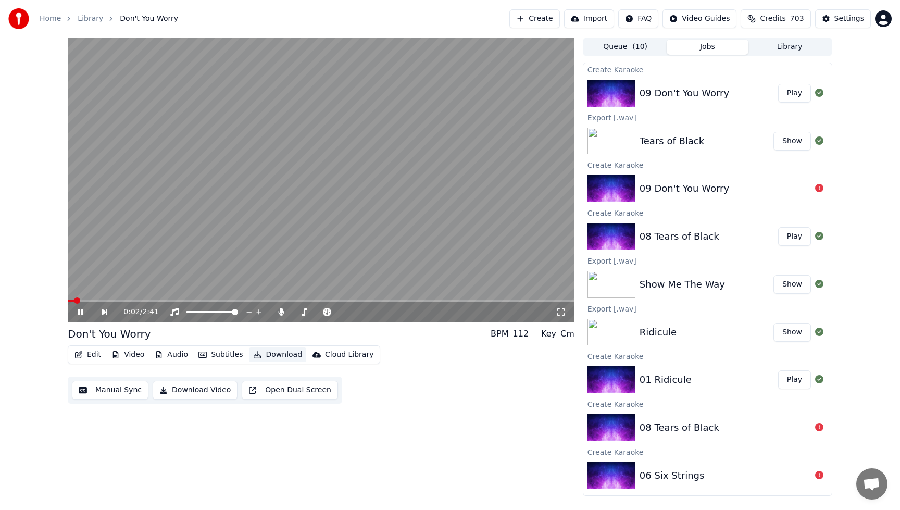
click at [281, 356] on button "Download" at bounding box center [277, 354] width 57 height 15
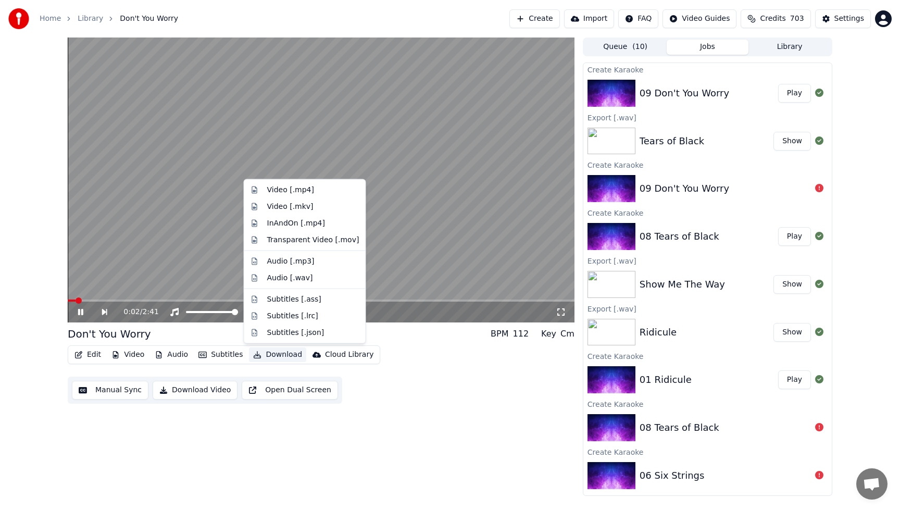
click at [281, 356] on button "Download" at bounding box center [277, 354] width 57 height 15
click at [276, 278] on div "Audio [.wav]" at bounding box center [290, 277] width 46 height 10
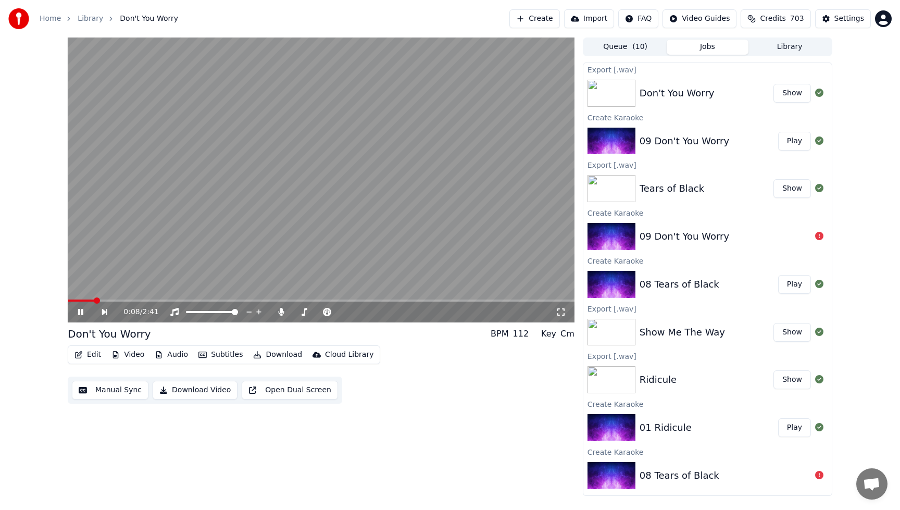
click at [879, 349] on div "0:08 / 2:41 Don't You Worry BPM 112 Key Cm Edit Video Audio Subtitles Download …" at bounding box center [450, 267] width 900 height 458
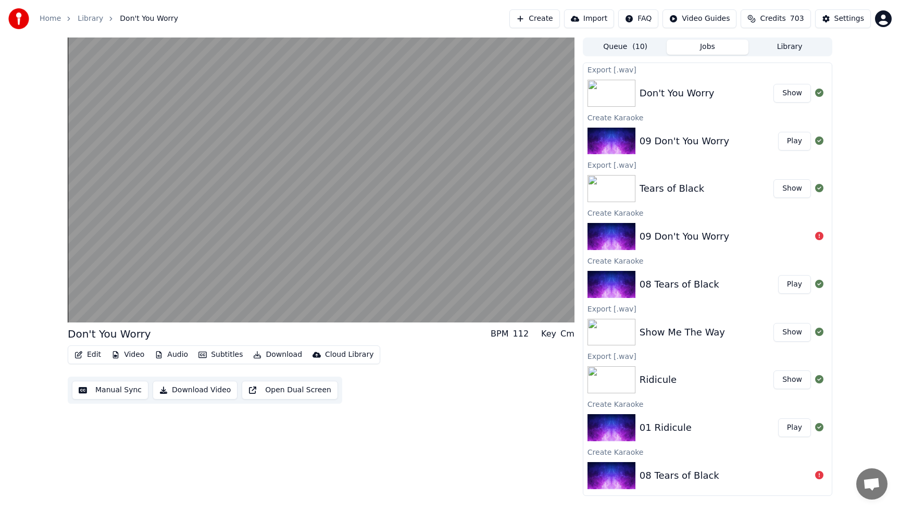
click at [764, 453] on div "Create Karaoke" at bounding box center [707, 451] width 248 height 13
click at [545, 20] on button "Create" at bounding box center [534, 18] width 51 height 19
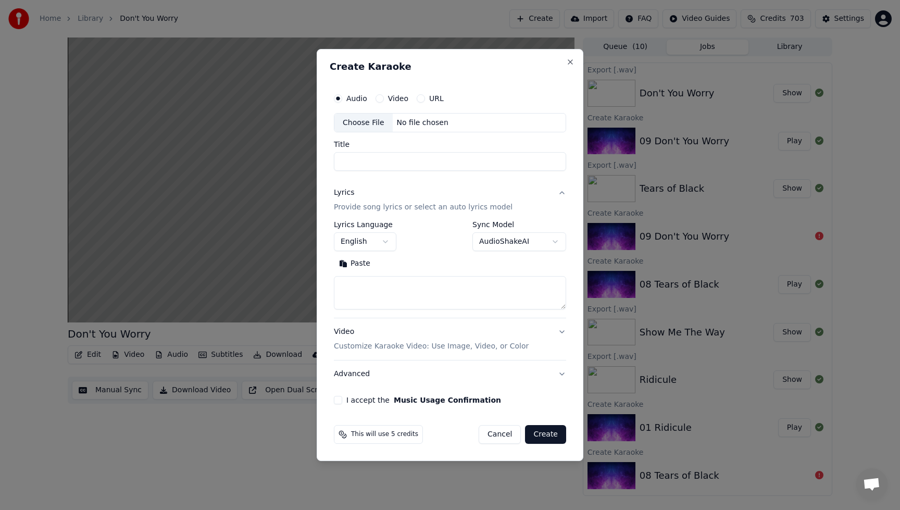
click at [364, 123] on div "Choose File" at bounding box center [363, 123] width 58 height 19
type input "**********"
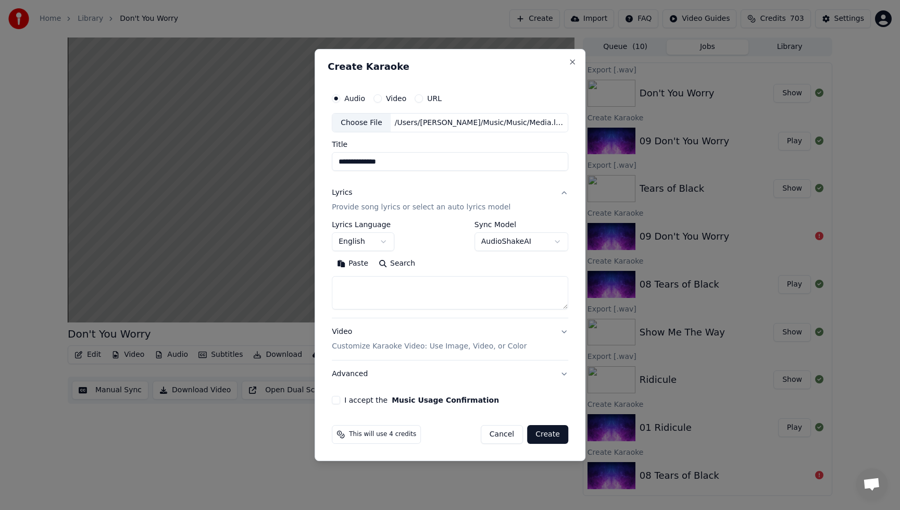
click at [351, 287] on textarea at bounding box center [450, 293] width 237 height 33
type textarea "*"
click at [339, 401] on button "I accept the Music Usage Confirmation" at bounding box center [336, 400] width 8 height 8
click at [536, 435] on button "Create" at bounding box center [547, 434] width 41 height 19
select select
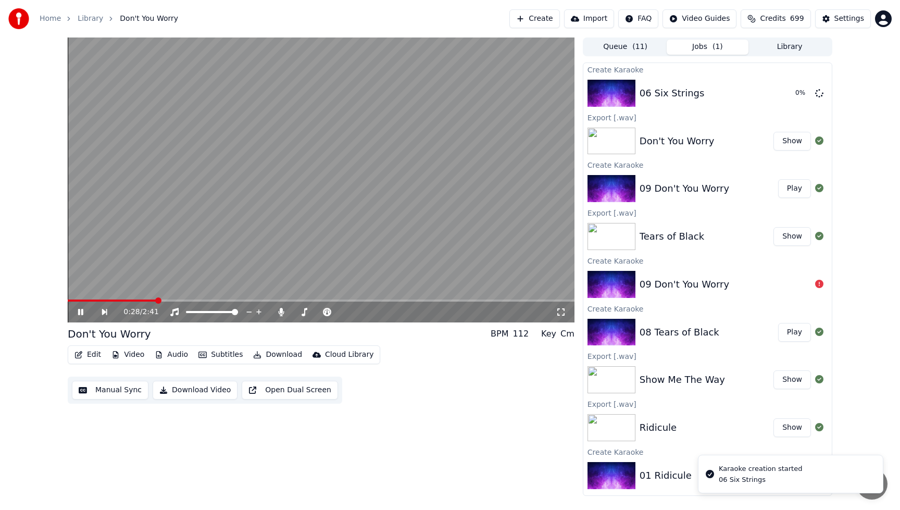
click at [548, 17] on button "Create" at bounding box center [534, 18] width 51 height 19
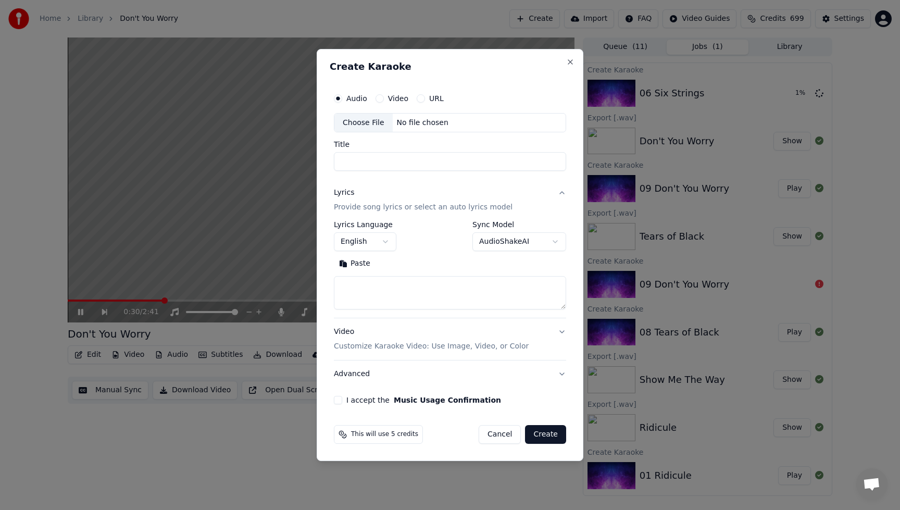
click at [369, 124] on div "Choose File" at bounding box center [363, 123] width 58 height 19
type input "**********"
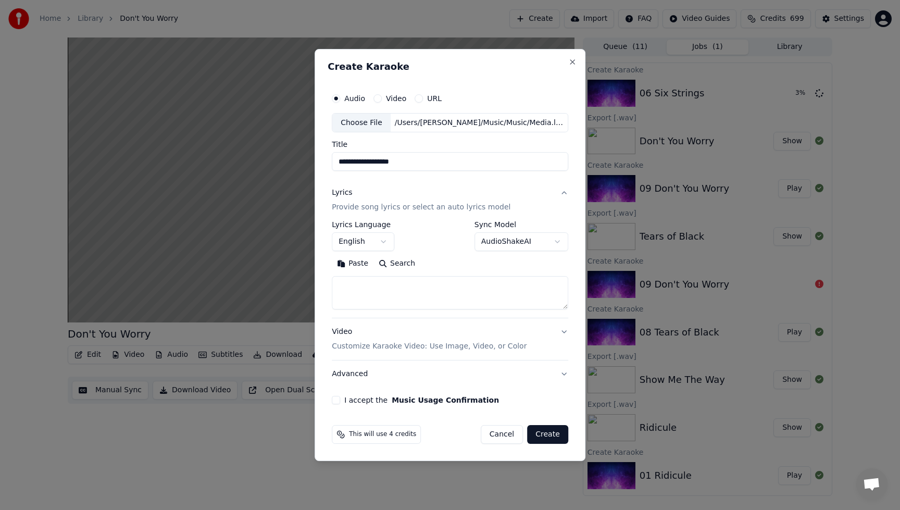
click at [355, 288] on textarea at bounding box center [450, 293] width 237 height 33
type textarea "*"
click at [340, 402] on button "I accept the Music Usage Confirmation" at bounding box center [336, 400] width 8 height 8
click at [544, 439] on button "Create" at bounding box center [547, 434] width 41 height 19
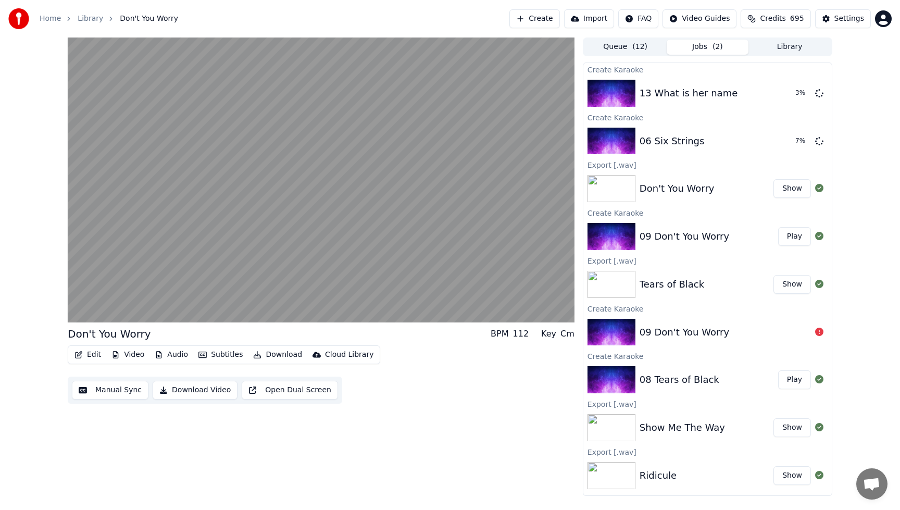
click at [437, 130] on video at bounding box center [321, 180] width 507 height 285
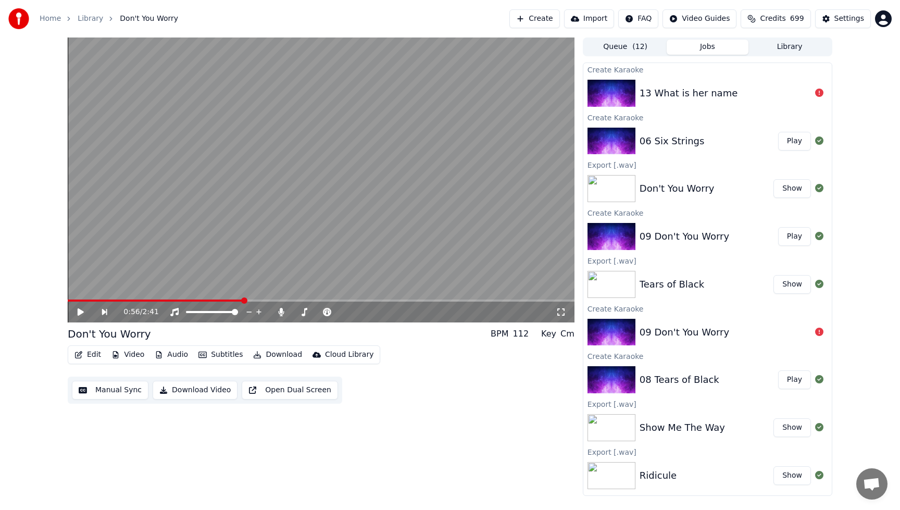
click at [790, 141] on button "Play" at bounding box center [794, 141] width 33 height 19
click at [290, 354] on button "Download" at bounding box center [277, 354] width 57 height 15
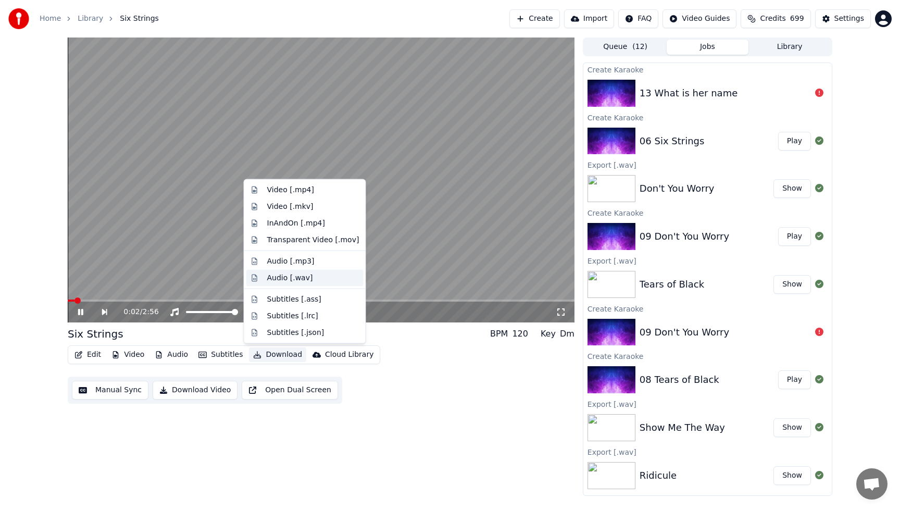
click at [283, 280] on div "Audio [.wav]" at bounding box center [290, 277] width 46 height 10
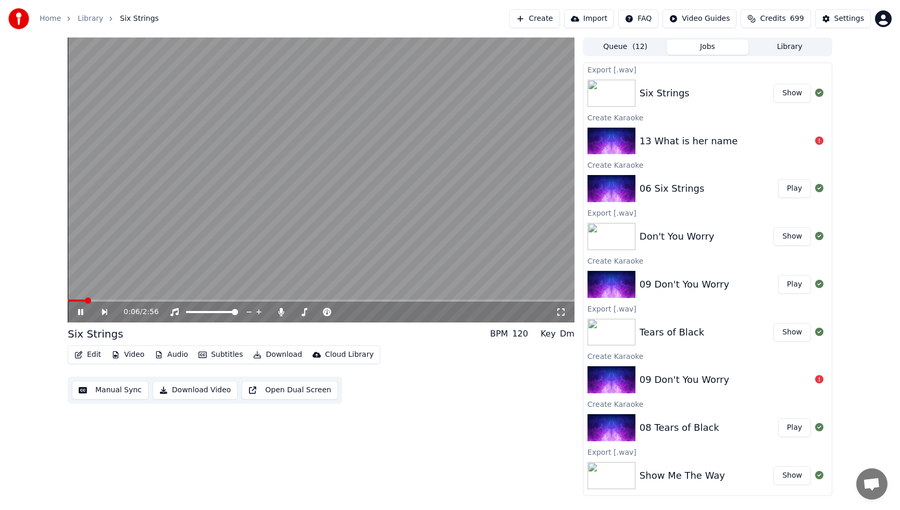
click at [551, 21] on button "Create" at bounding box center [534, 18] width 51 height 19
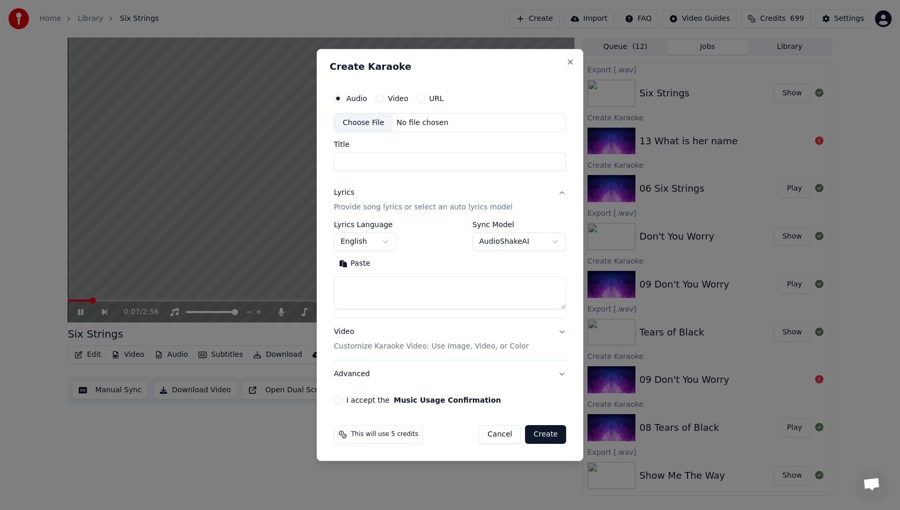
click at [352, 122] on div "Choose File" at bounding box center [363, 123] width 58 height 19
type input "**********"
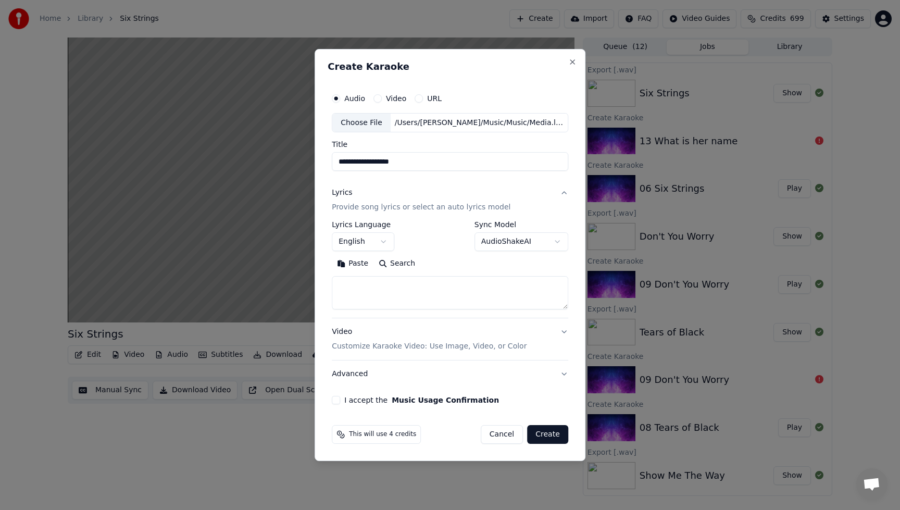
click at [368, 290] on textarea at bounding box center [450, 293] width 237 height 33
type textarea "*"
click at [335, 397] on button "I accept the Music Usage Confirmation" at bounding box center [336, 400] width 8 height 8
click at [552, 435] on button "Create" at bounding box center [547, 434] width 41 height 19
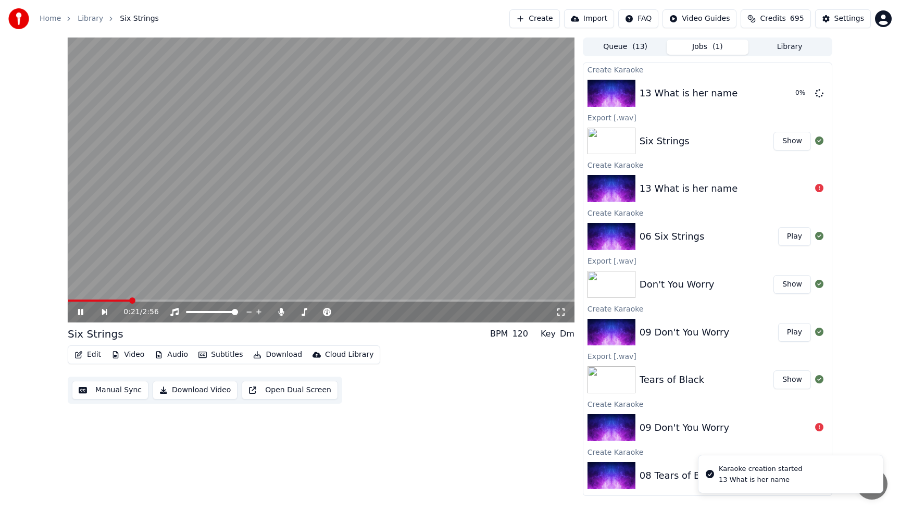
click at [379, 233] on video at bounding box center [321, 180] width 507 height 285
click at [786, 47] on button "Library" at bounding box center [790, 47] width 82 height 15
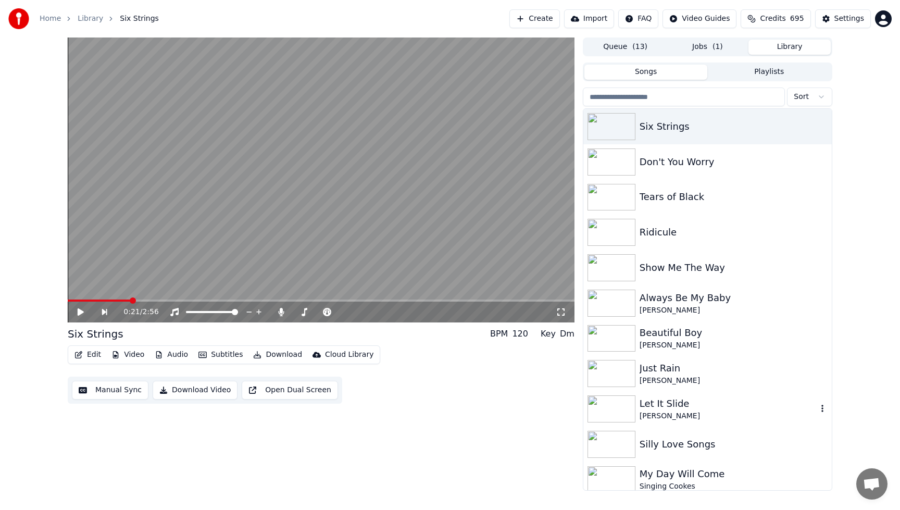
click at [653, 420] on div "[PERSON_NAME]" at bounding box center [729, 416] width 178 height 10
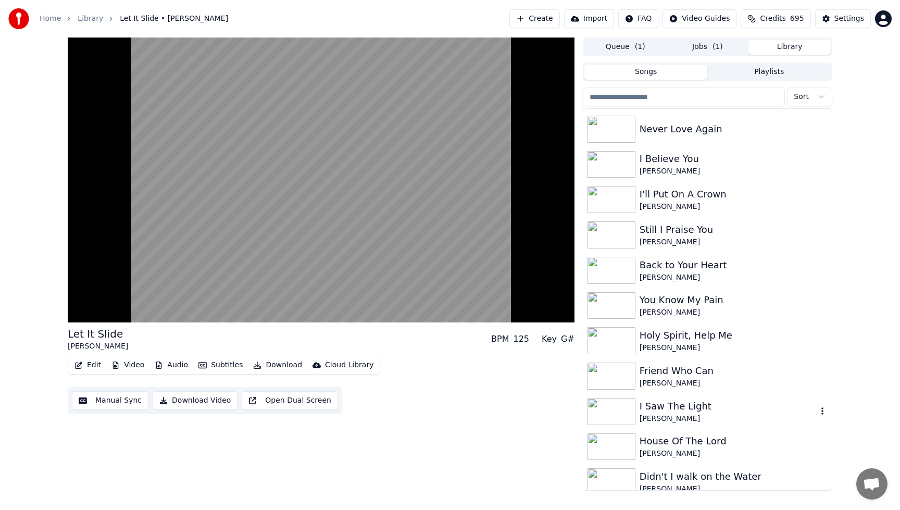
scroll to position [625, 0]
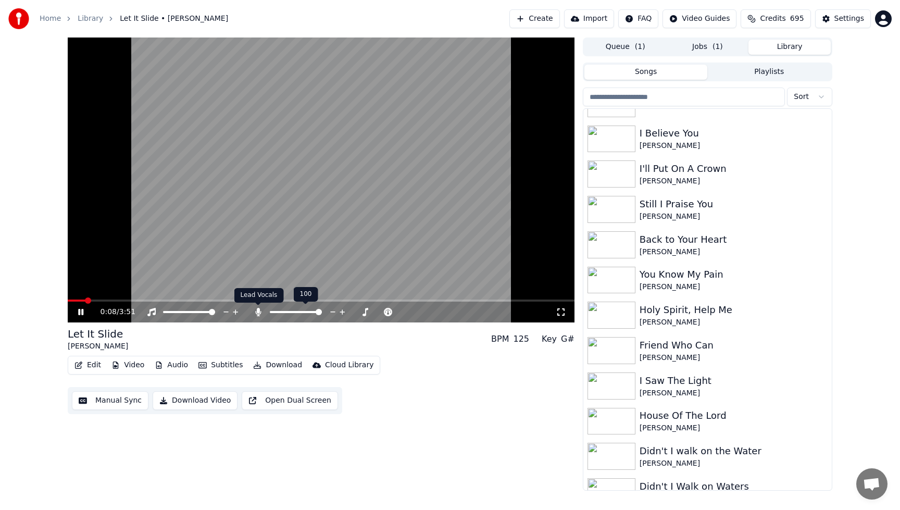
click at [259, 309] on icon at bounding box center [258, 312] width 10 height 8
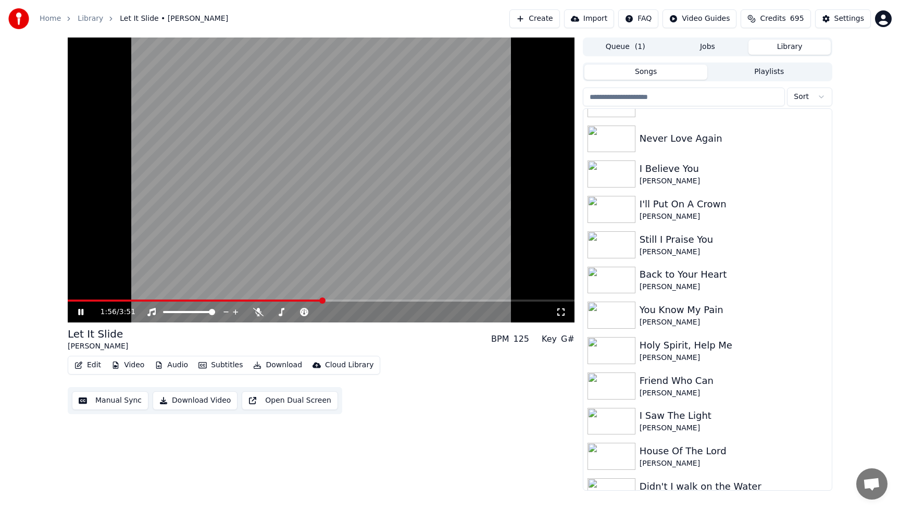
click at [310, 145] on video at bounding box center [321, 180] width 507 height 285
click at [71, 301] on span at bounding box center [70, 301] width 4 height 2
click at [68, 297] on span at bounding box center [71, 300] width 6 height 6
click at [79, 309] on icon at bounding box center [81, 311] width 6 height 7
click at [198, 204] on video at bounding box center [321, 180] width 507 height 285
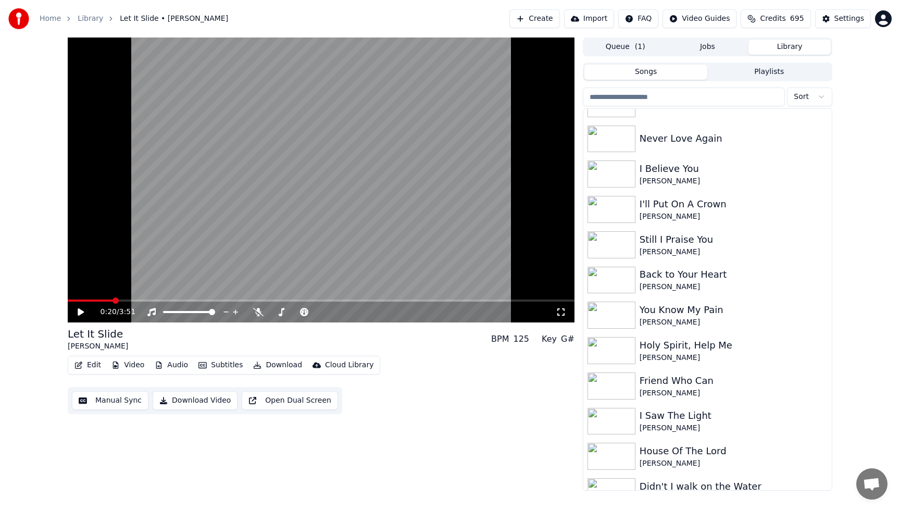
click at [74, 301] on span at bounding box center [90, 301] width 45 height 2
click at [68, 297] on span at bounding box center [71, 300] width 6 height 6
click at [81, 313] on icon at bounding box center [81, 311] width 6 height 7
click at [80, 311] on icon at bounding box center [88, 312] width 24 height 8
click at [70, 300] on span at bounding box center [97, 301] width 59 height 2
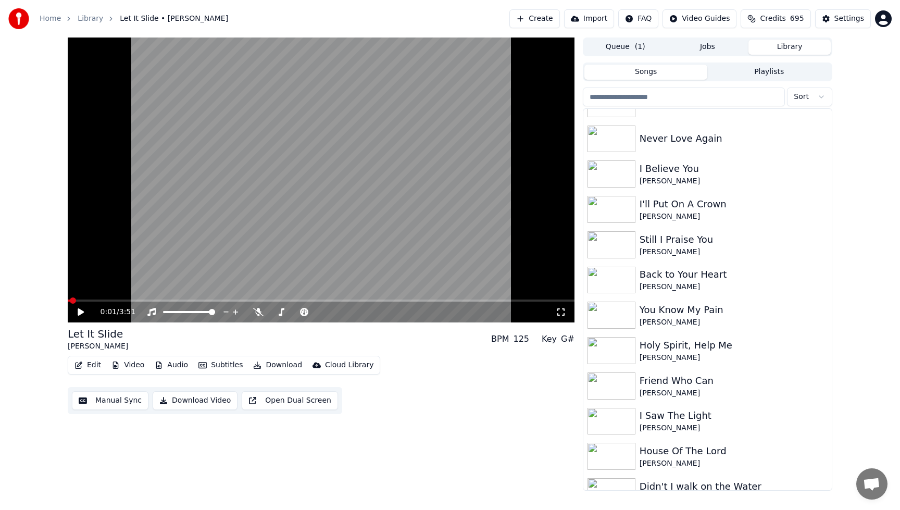
click at [81, 315] on icon at bounding box center [88, 312] width 24 height 8
click at [234, 218] on video at bounding box center [321, 180] width 507 height 285
click at [70, 300] on span at bounding box center [118, 301] width 100 height 2
click at [76, 309] on icon at bounding box center [88, 312] width 24 height 8
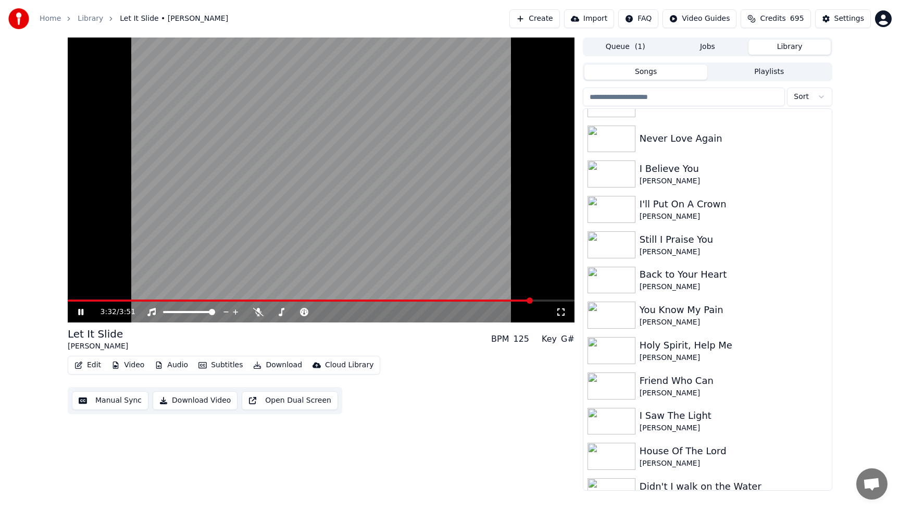
click at [80, 309] on icon at bounding box center [88, 312] width 24 height 8
click at [74, 301] on span at bounding box center [300, 301] width 465 height 2
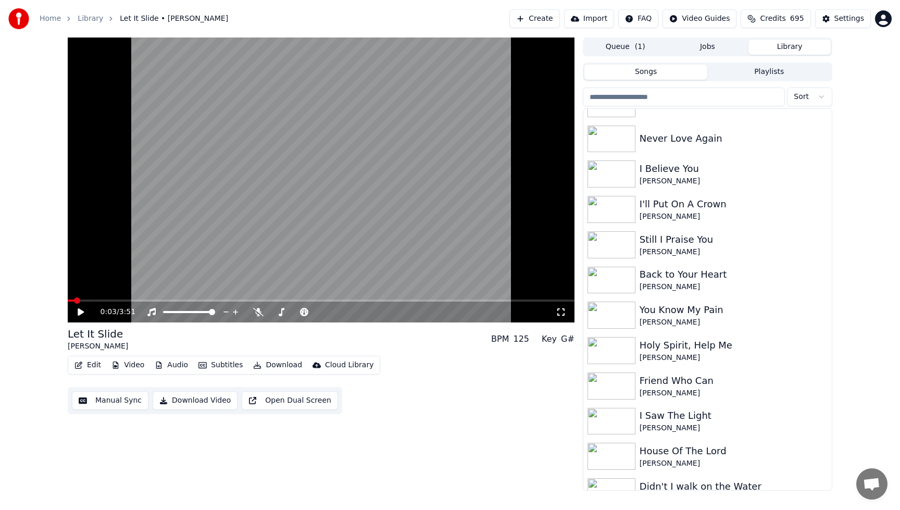
click at [78, 318] on div "0:03 / 3:51" at bounding box center [321, 312] width 507 height 21
click at [79, 312] on icon at bounding box center [81, 311] width 6 height 7
click at [222, 168] on video at bounding box center [321, 180] width 507 height 285
